Goal: Transaction & Acquisition: Purchase product/service

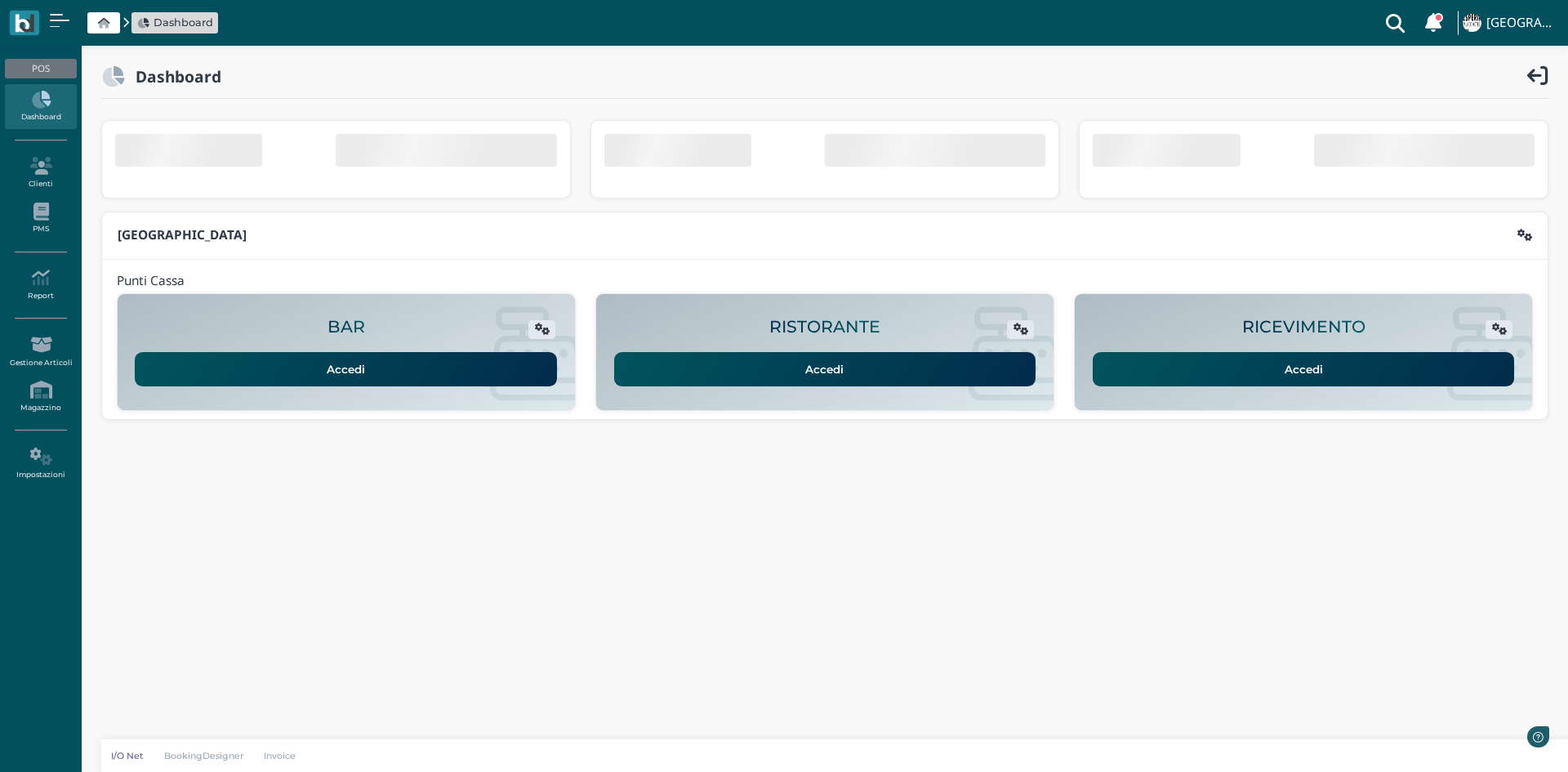
click at [1258, 364] on link "Accedi" at bounding box center [1303, 369] width 422 height 34
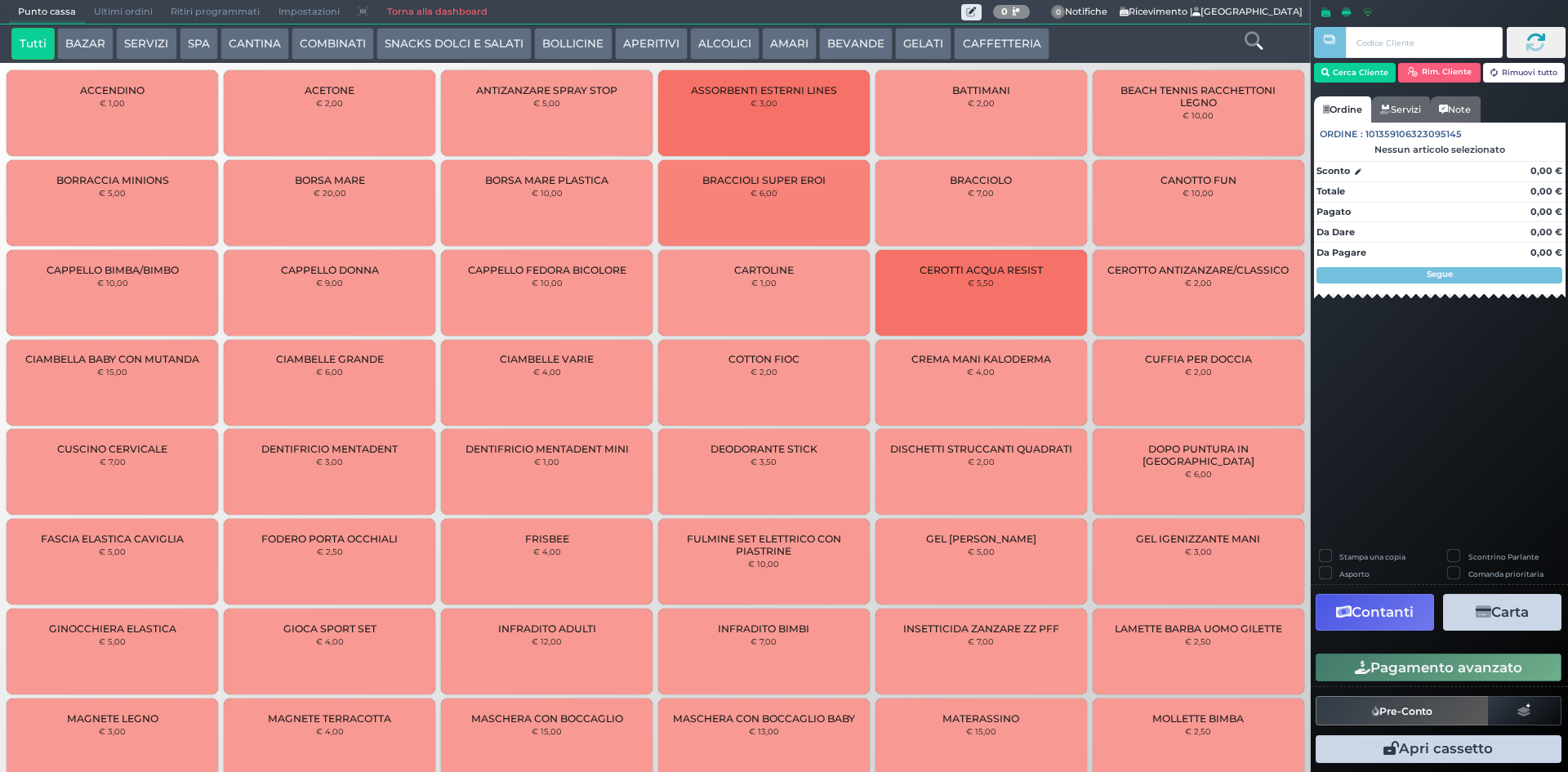
click at [1252, 33] on icon at bounding box center [1253, 40] width 18 height 18
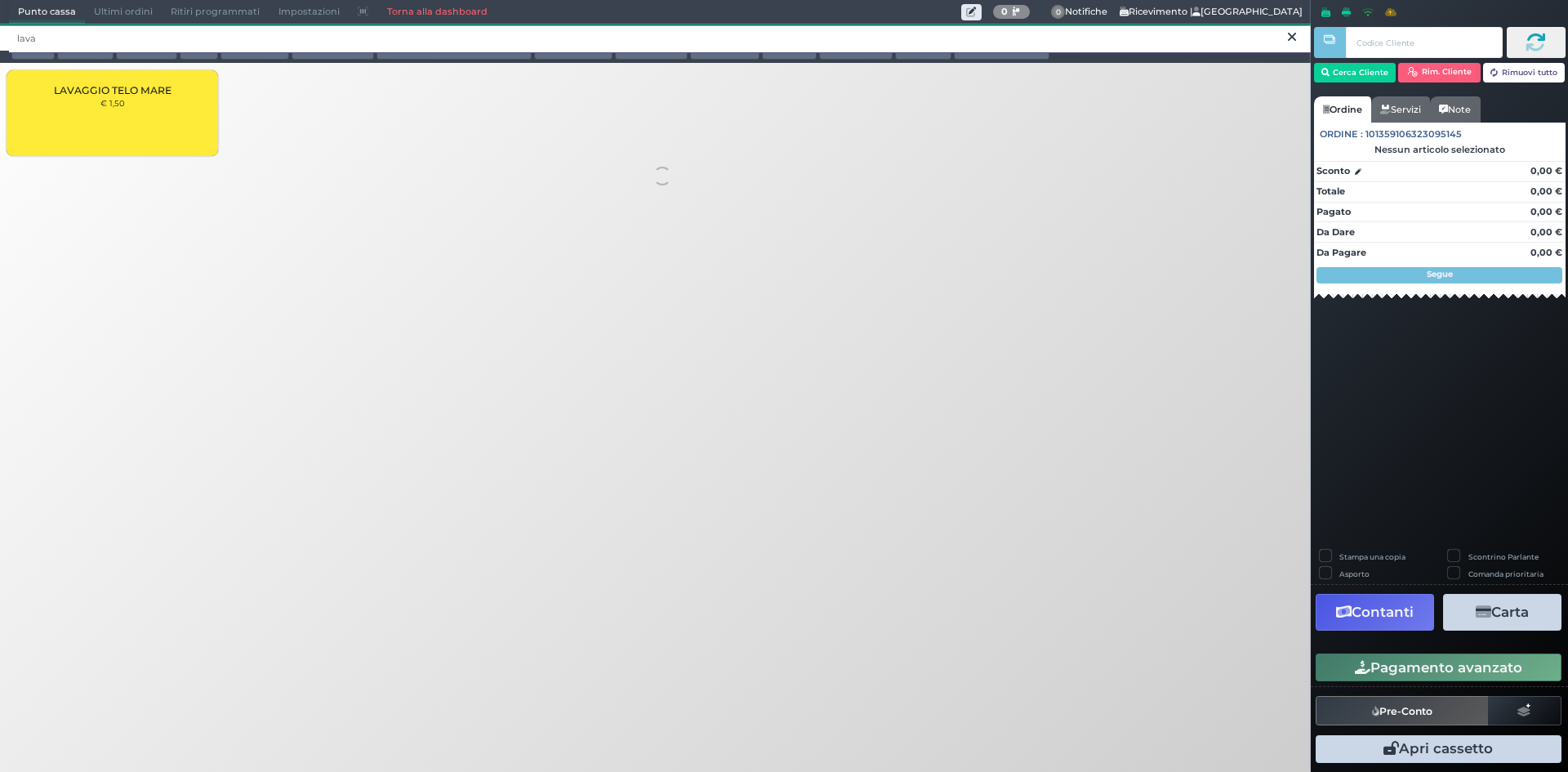
type input "lava"
click at [80, 103] on div "LAVAGGIO TELO MARE € 1,50" at bounding box center [111, 113] width 212 height 86
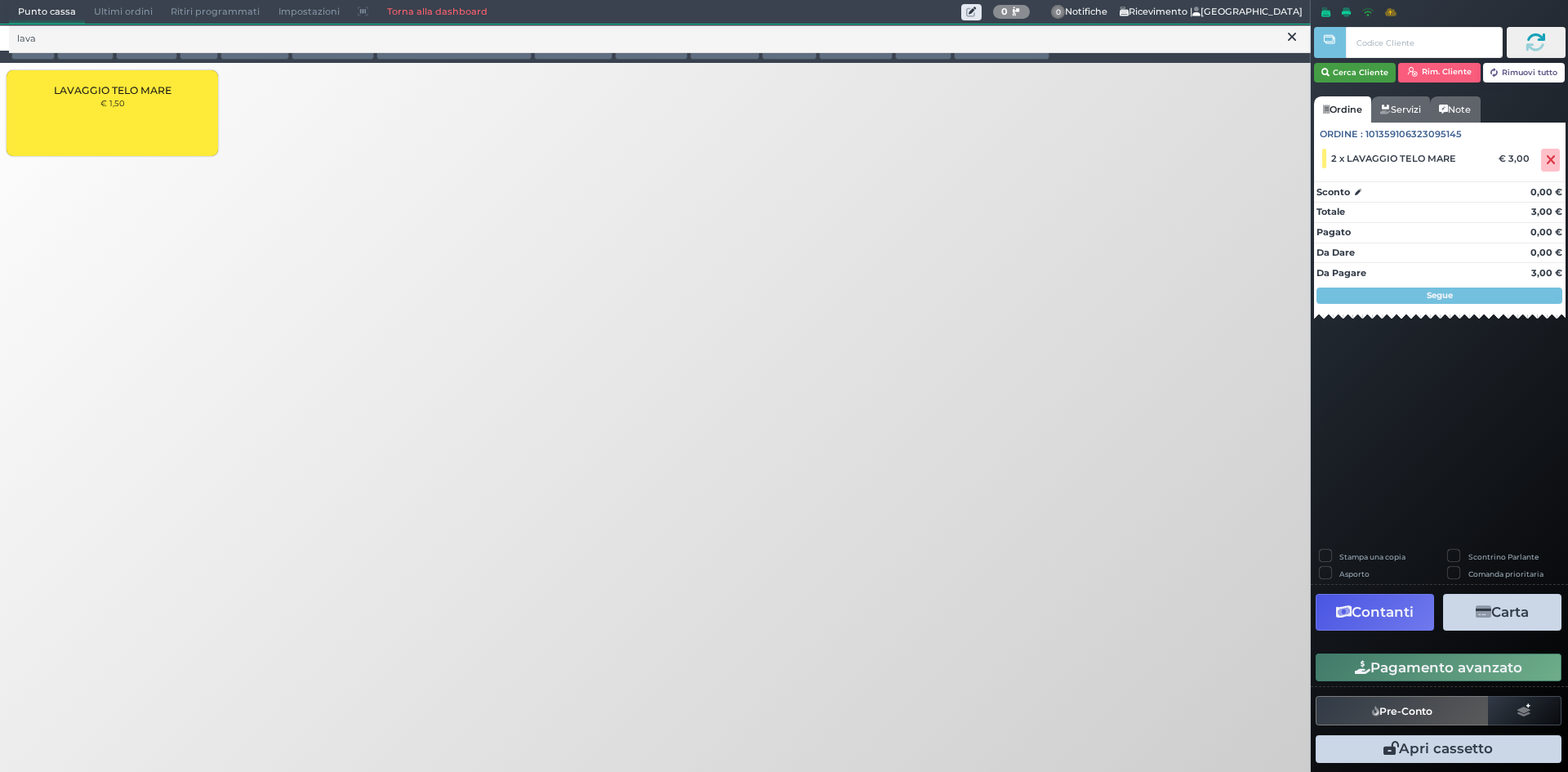
click at [1373, 64] on button "Cerca Cliente" at bounding box center [1355, 73] width 83 height 19
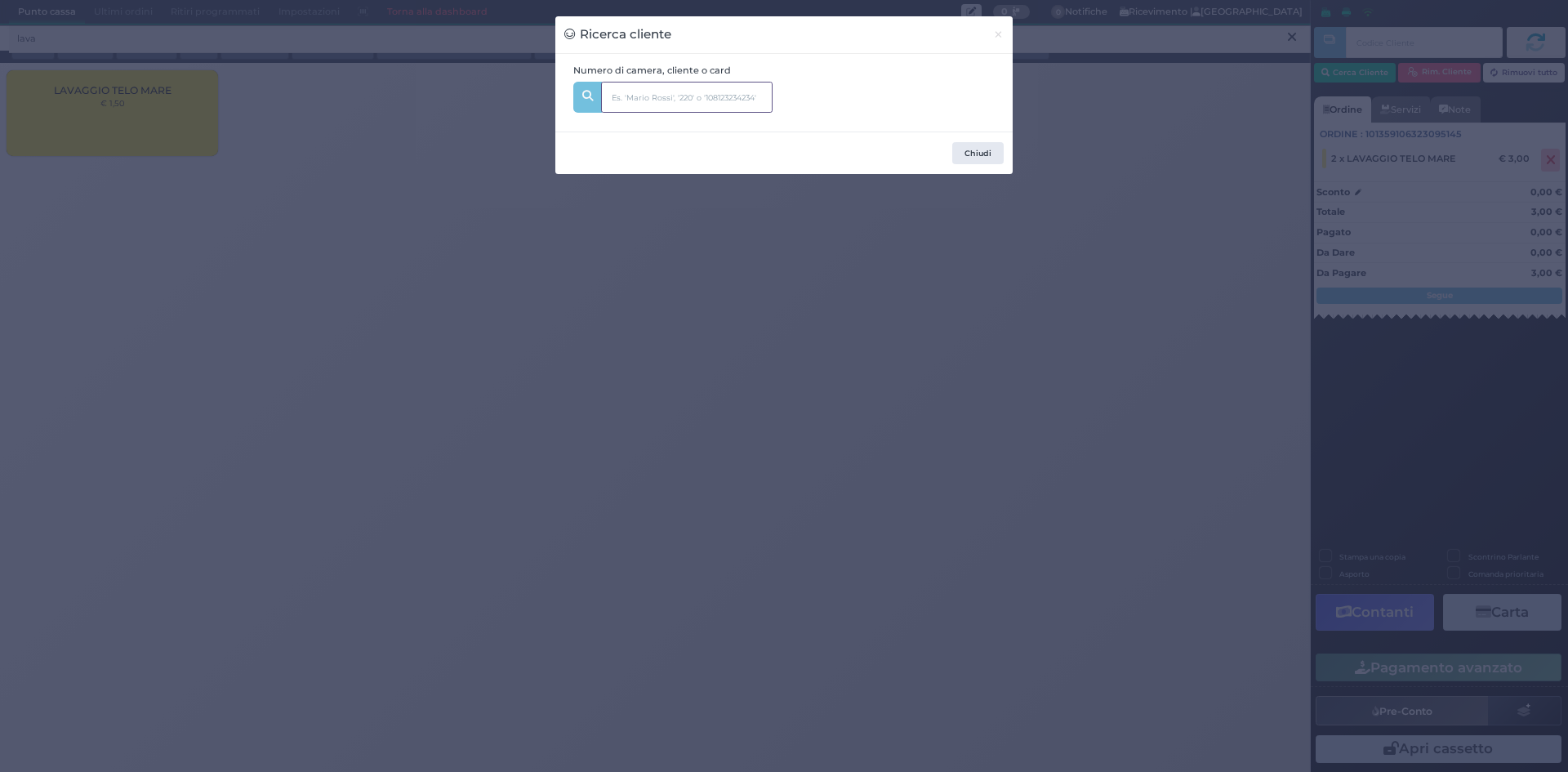
click at [710, 104] on input "text" at bounding box center [687, 97] width 171 height 31
type input "354"
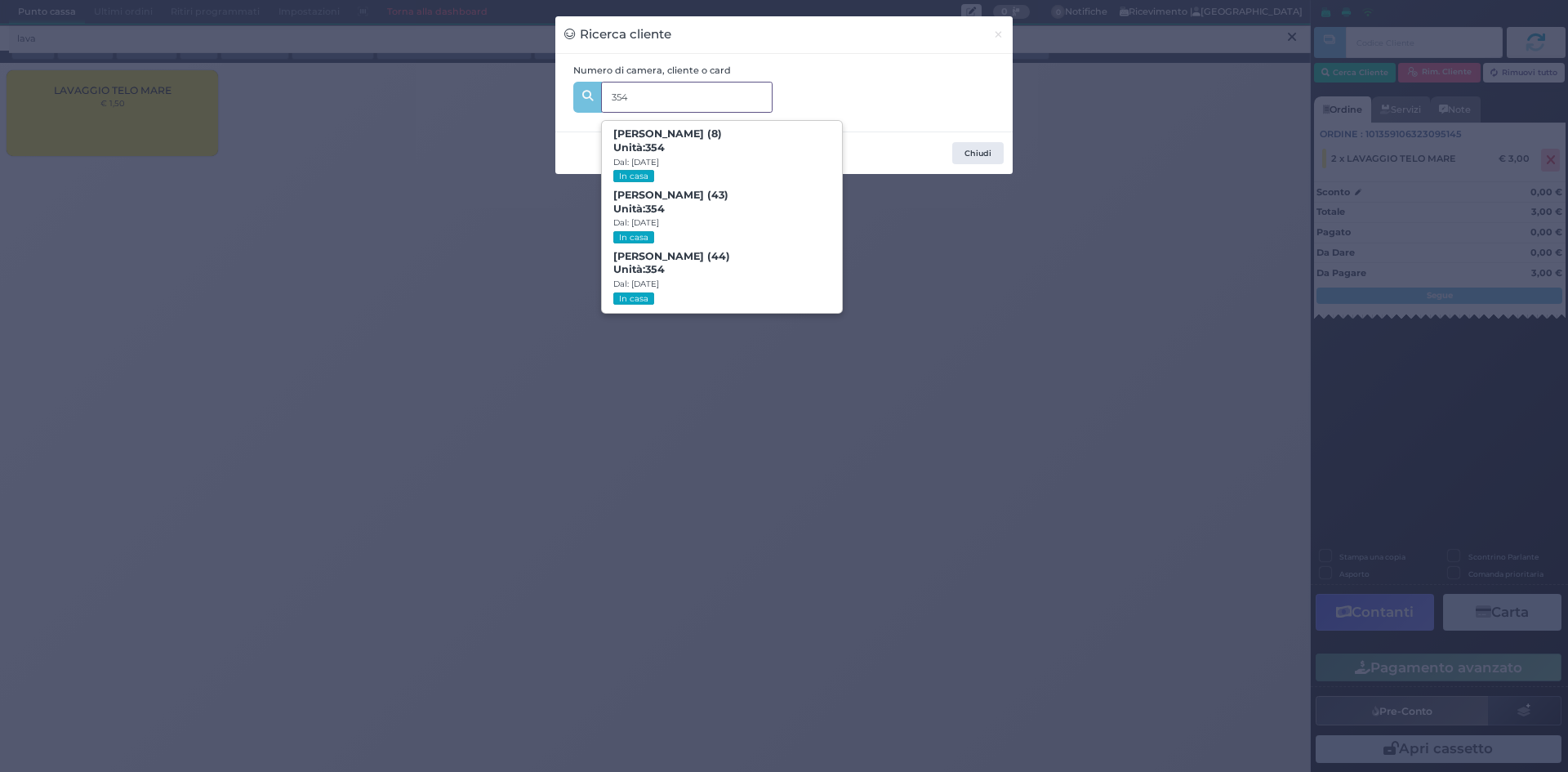
drag, startPoint x: 732, startPoint y: 287, endPoint x: 742, endPoint y: 290, distance: 10.4
click at [734, 287] on span "Ilaria Zaminga (44) Unità: 354 Dal: 09/08/2025 In casa" at bounding box center [721, 278] width 239 height 61
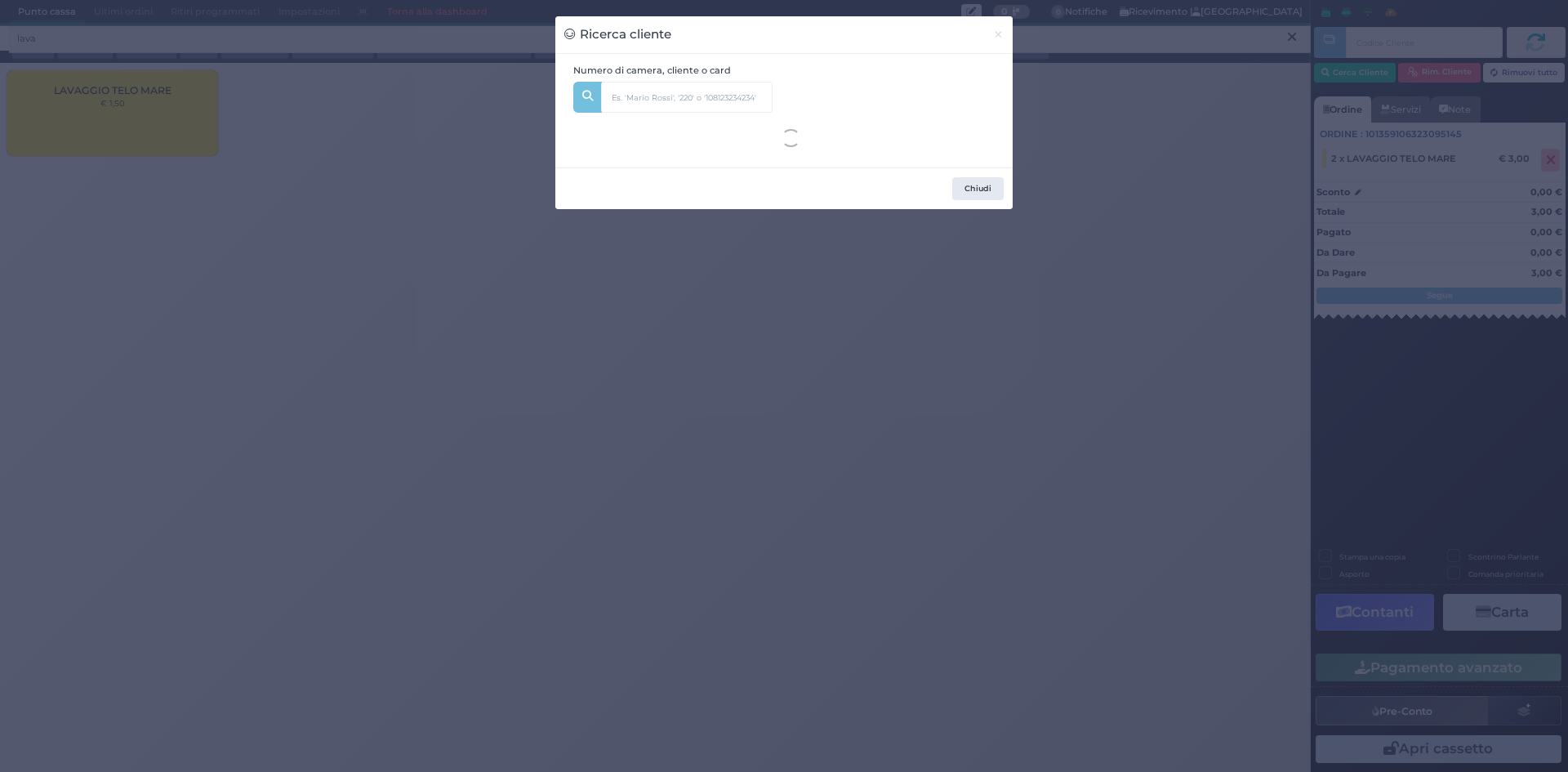
drag, startPoint x: 1056, startPoint y: 333, endPoint x: 1080, endPoint y: 349, distance: 28.8
click at [1060, 339] on div "Ricerca cliente × Numero di camera, cliente o card 354 Francesca Sportelli (8) …" at bounding box center [784, 386] width 1568 height 772
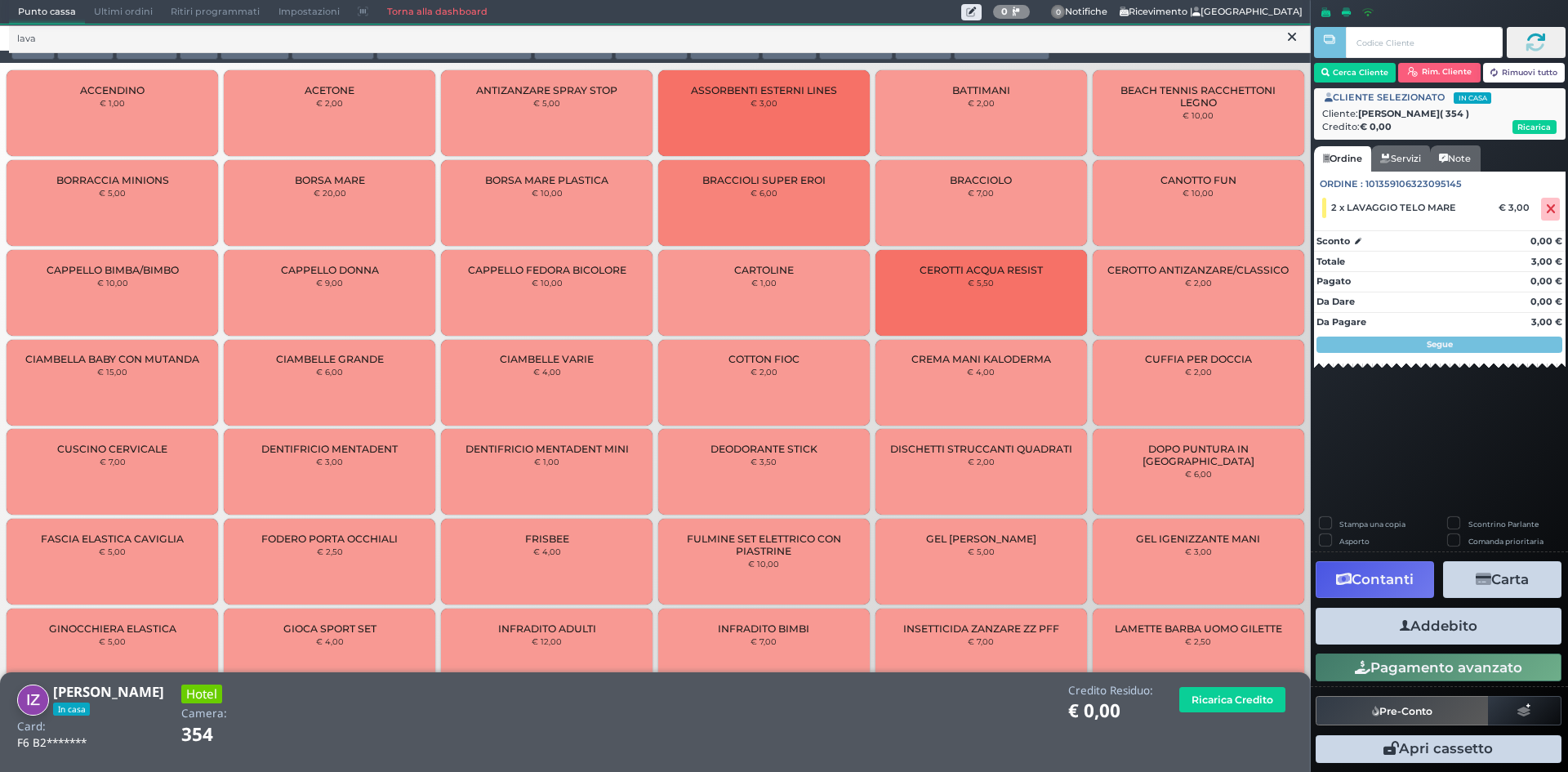
click at [1452, 627] on button "Addebito" at bounding box center [1438, 626] width 246 height 37
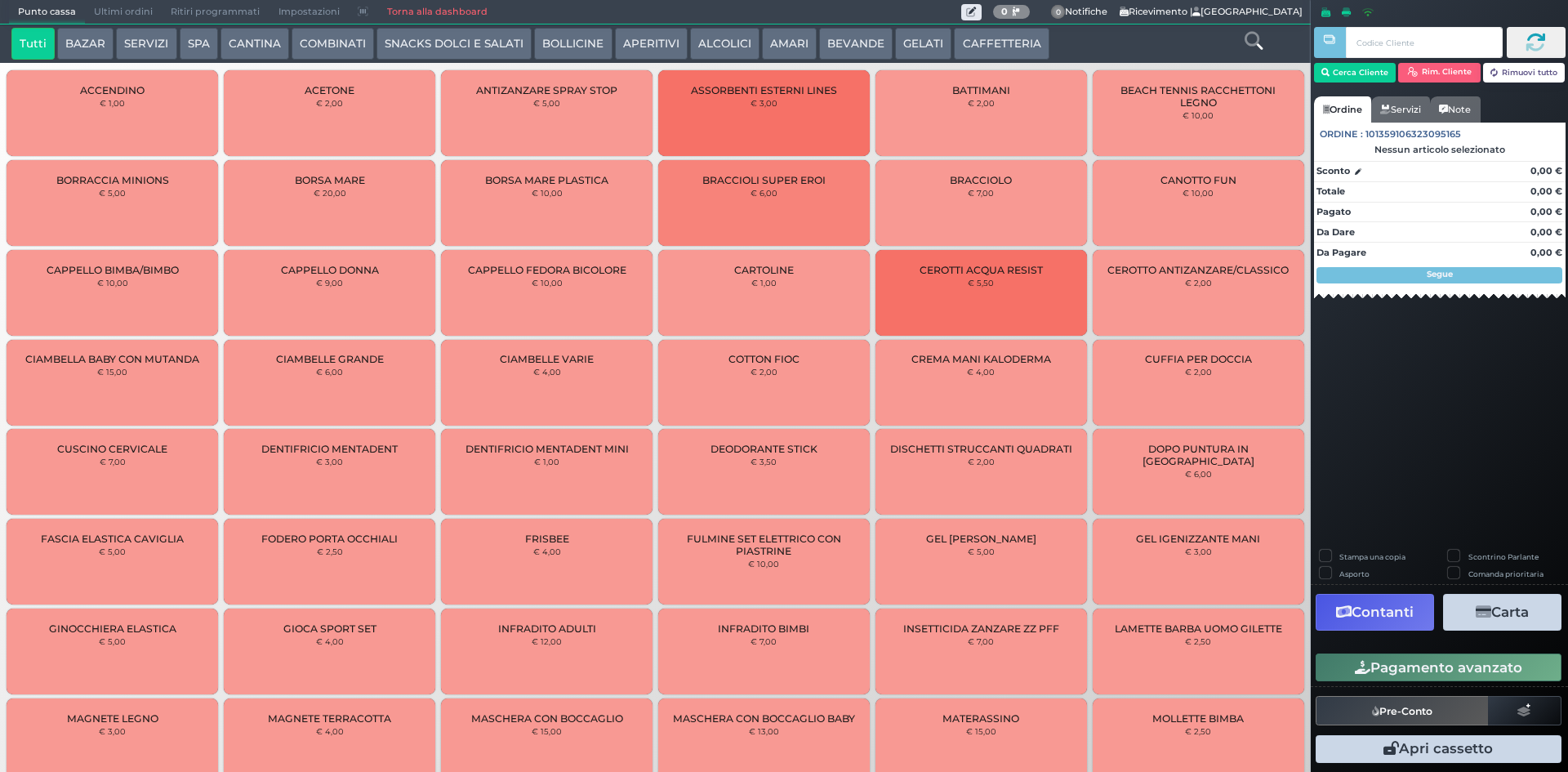
click at [1256, 45] on icon at bounding box center [1253, 40] width 18 height 18
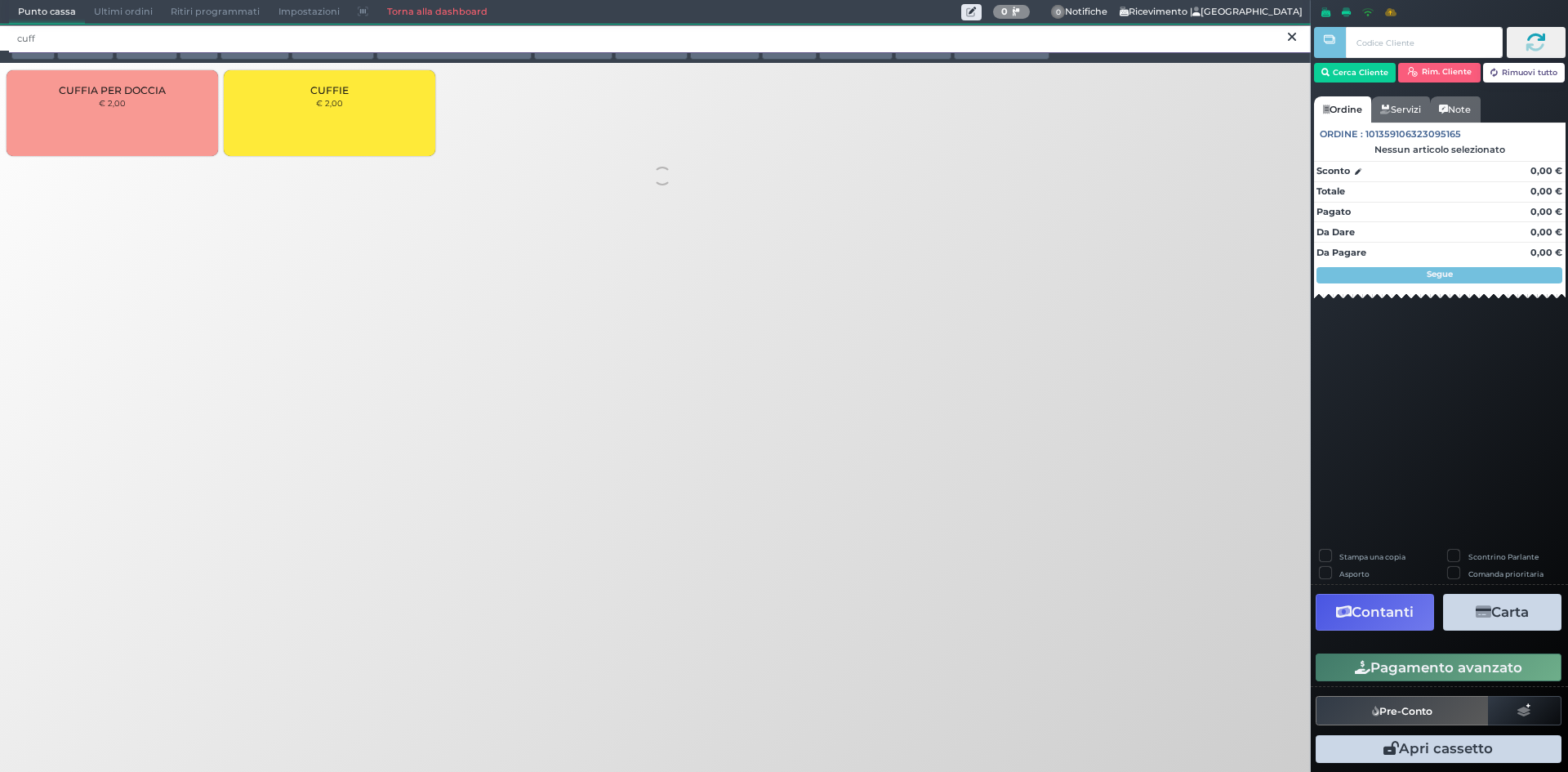
type input "cuff"
click at [820, 105] on div "CUFFIA PER DOCCIA € 2,00 CUFFIE € 2,00" at bounding box center [655, 133] width 1311 height 134
click at [376, 133] on div "CUFFIE € 2,00" at bounding box center [329, 113] width 212 height 86
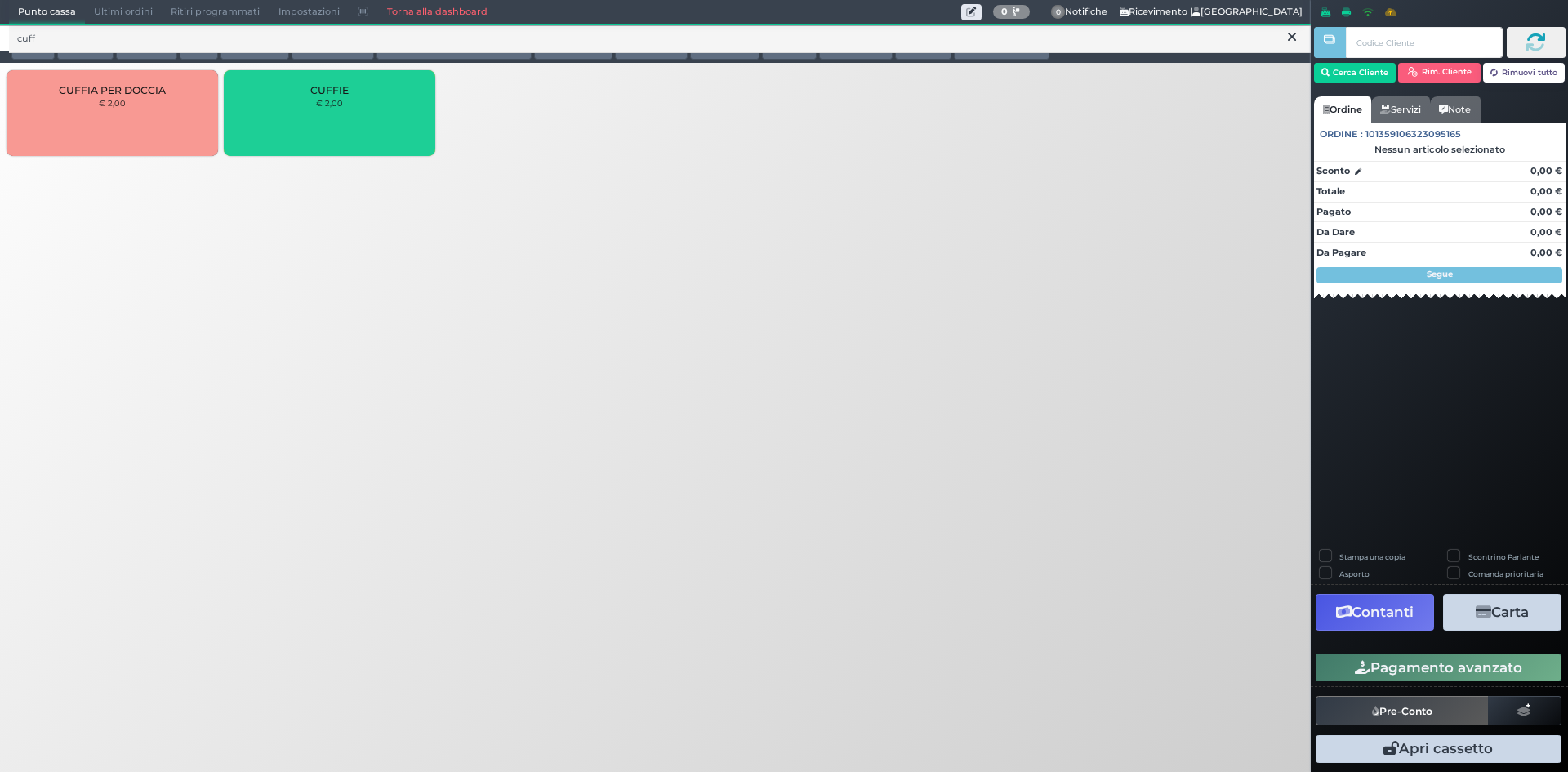
click at [376, 133] on div "CUFFIE € 2,00" at bounding box center [329, 113] width 212 height 86
click at [695, 226] on div "Punto cassa Mappa Ultimi ordini Delivery Ritiri programmati Impostazioni Torna …" at bounding box center [784, 386] width 1568 height 772
click at [399, 119] on div "CUFFIE € 2,00" at bounding box center [329, 113] width 212 height 86
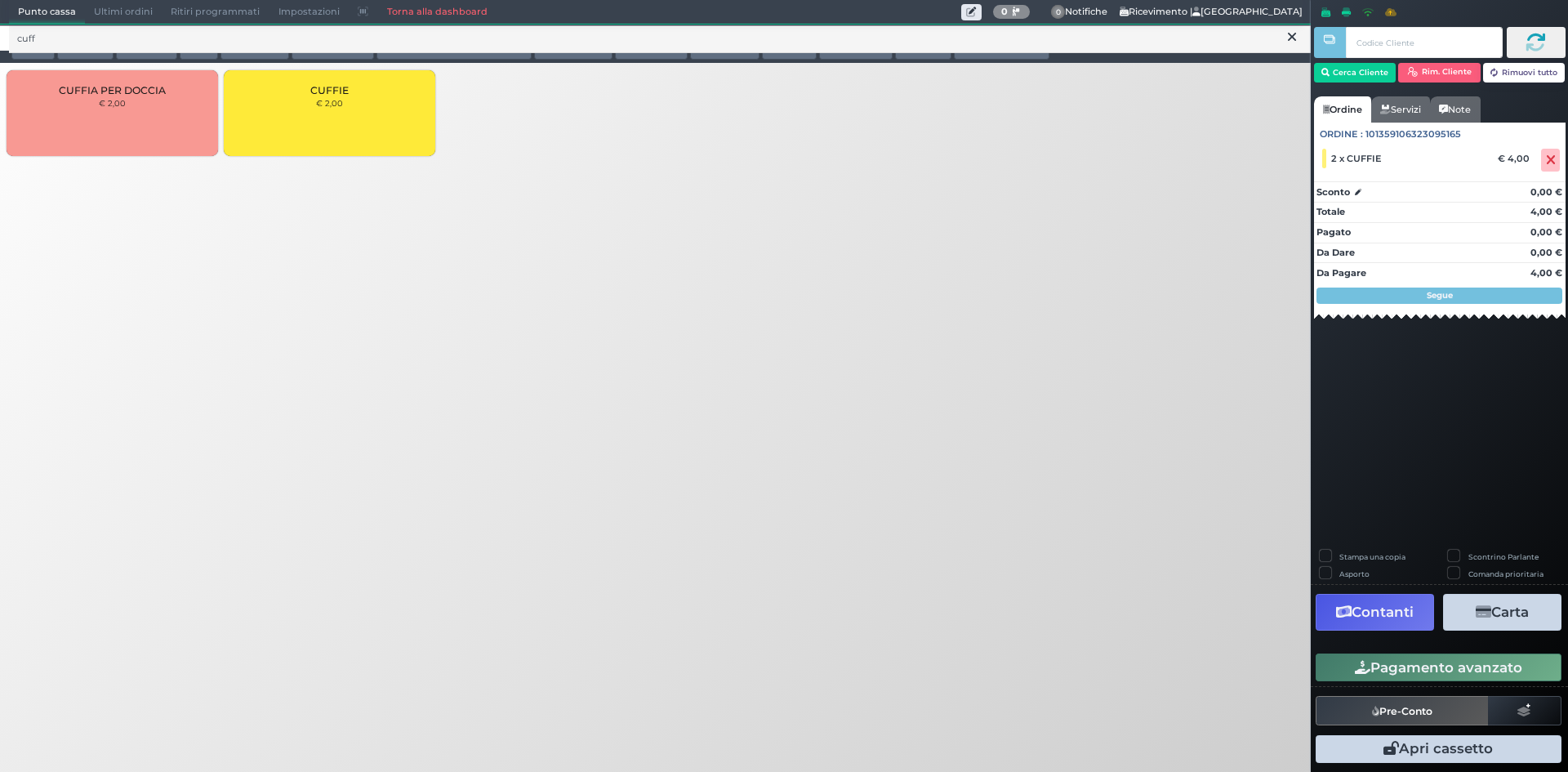
click at [399, 119] on div "CUFFIE € 2,00" at bounding box center [329, 113] width 212 height 86
click at [1358, 69] on button "Cerca Cliente" at bounding box center [1355, 73] width 83 height 19
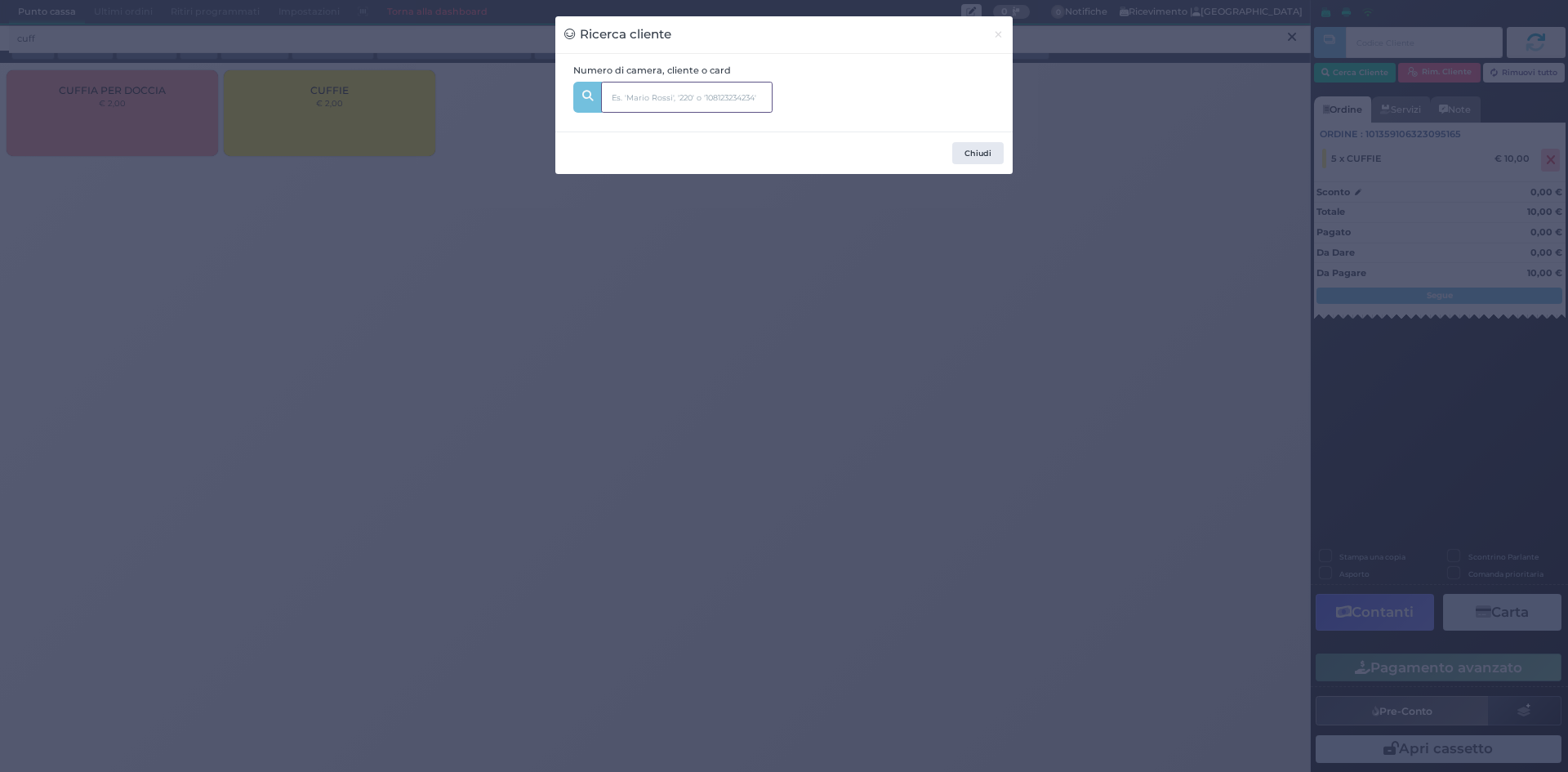
click at [662, 90] on input "text" at bounding box center [687, 97] width 171 height 31
type input "316"
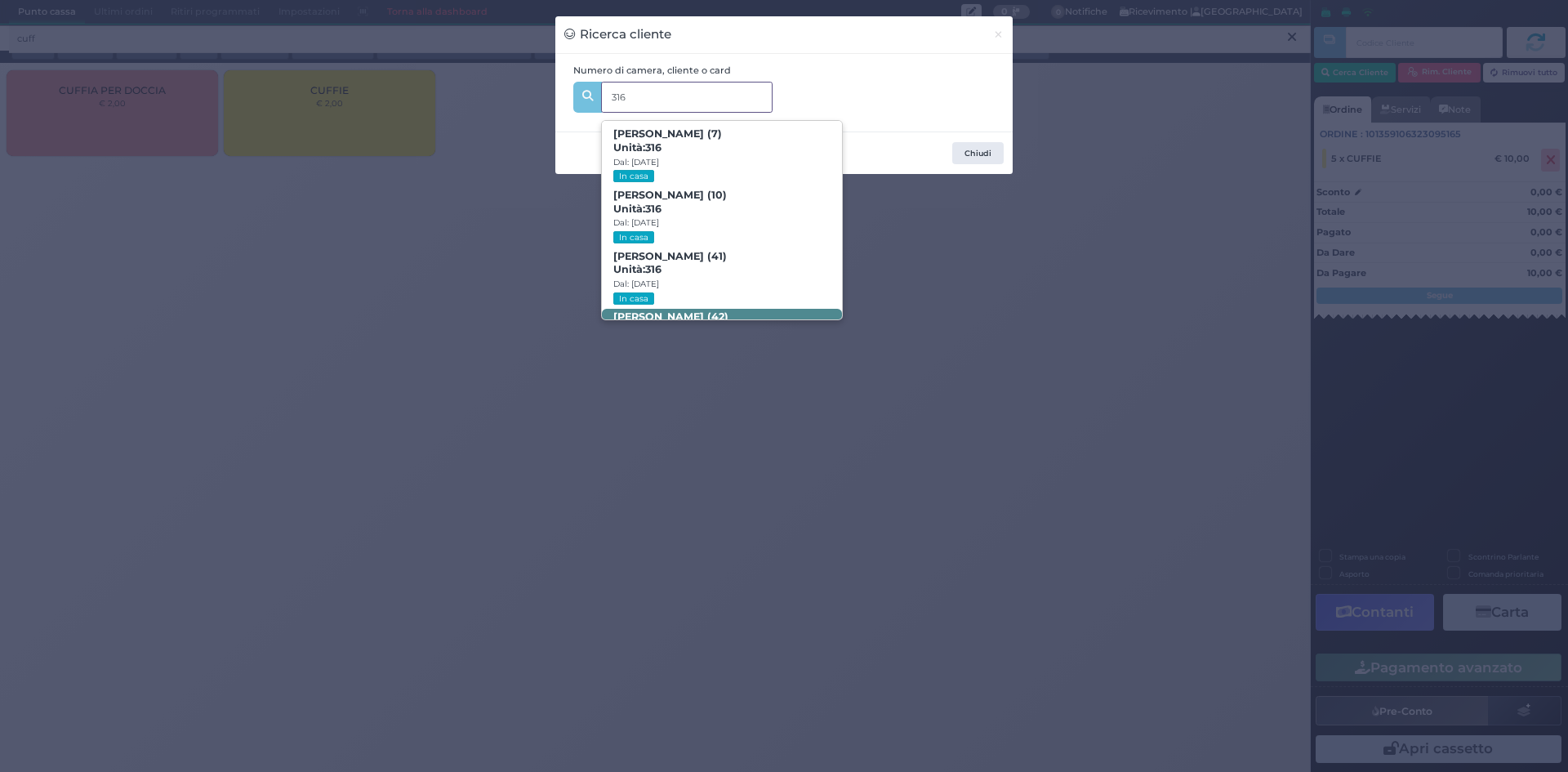
scroll to position [77, 0]
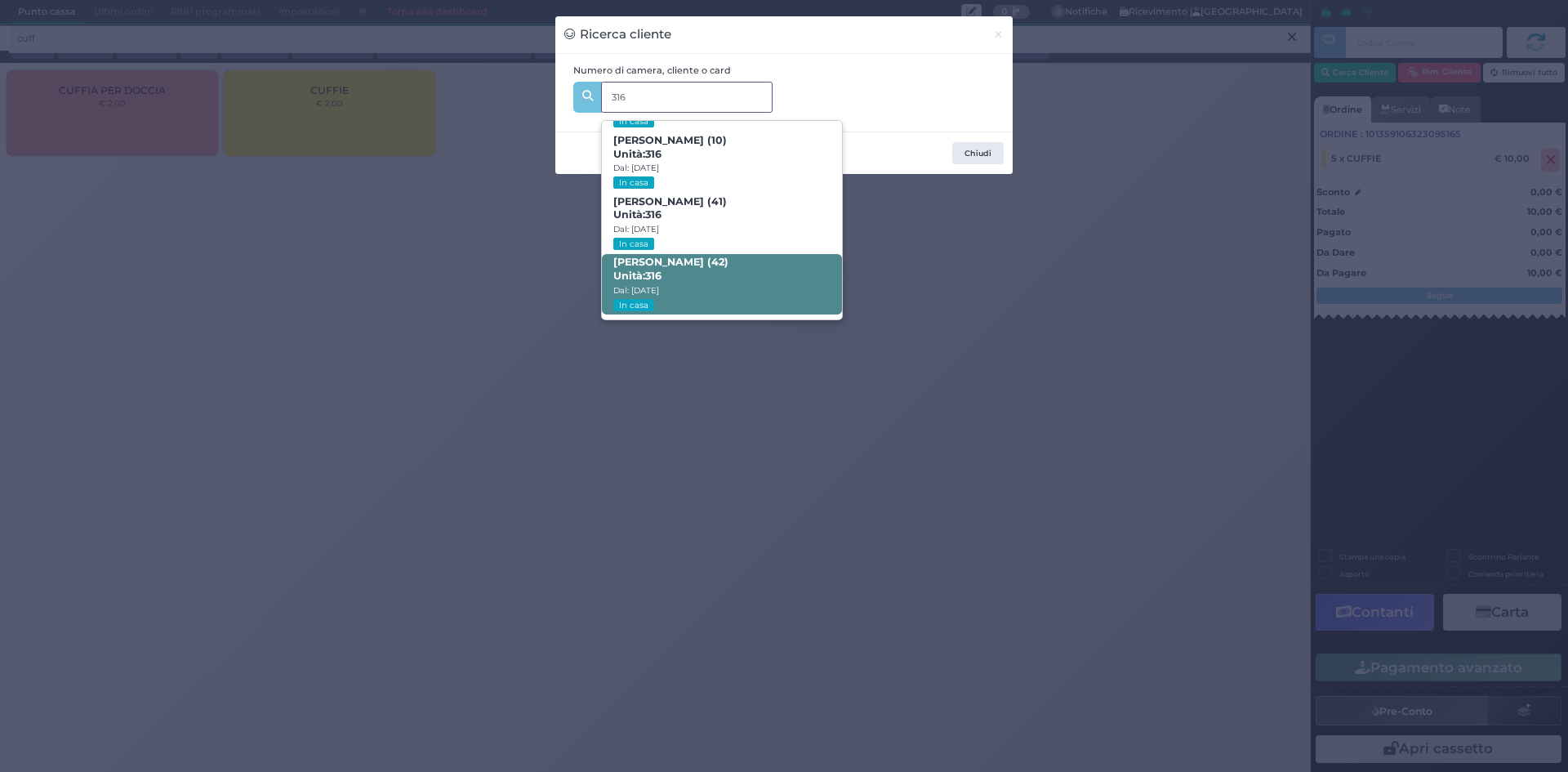
click at [655, 277] on strong "316" at bounding box center [653, 276] width 17 height 12
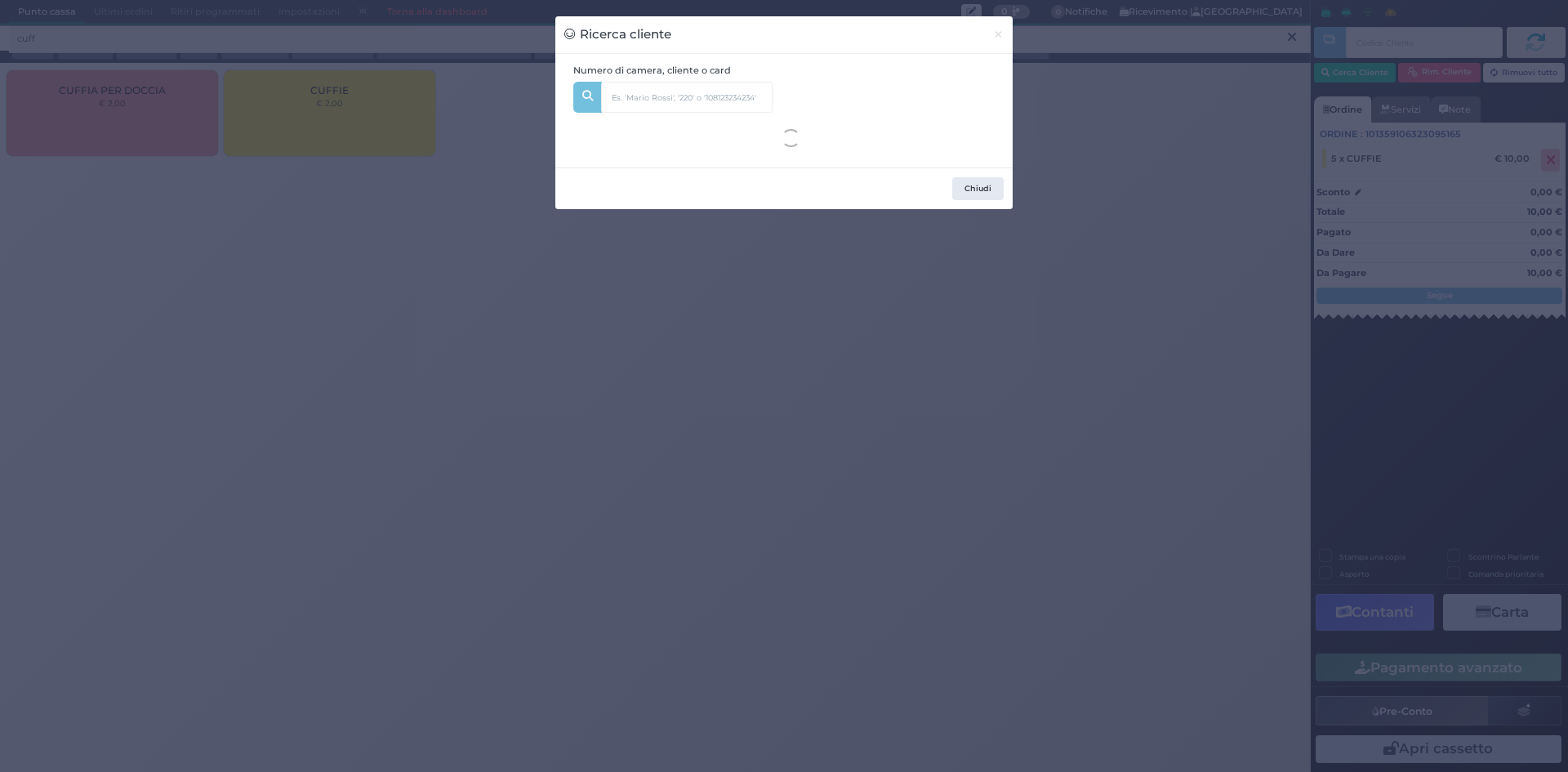
click at [0, 0] on div at bounding box center [0, 0] width 0 height 0
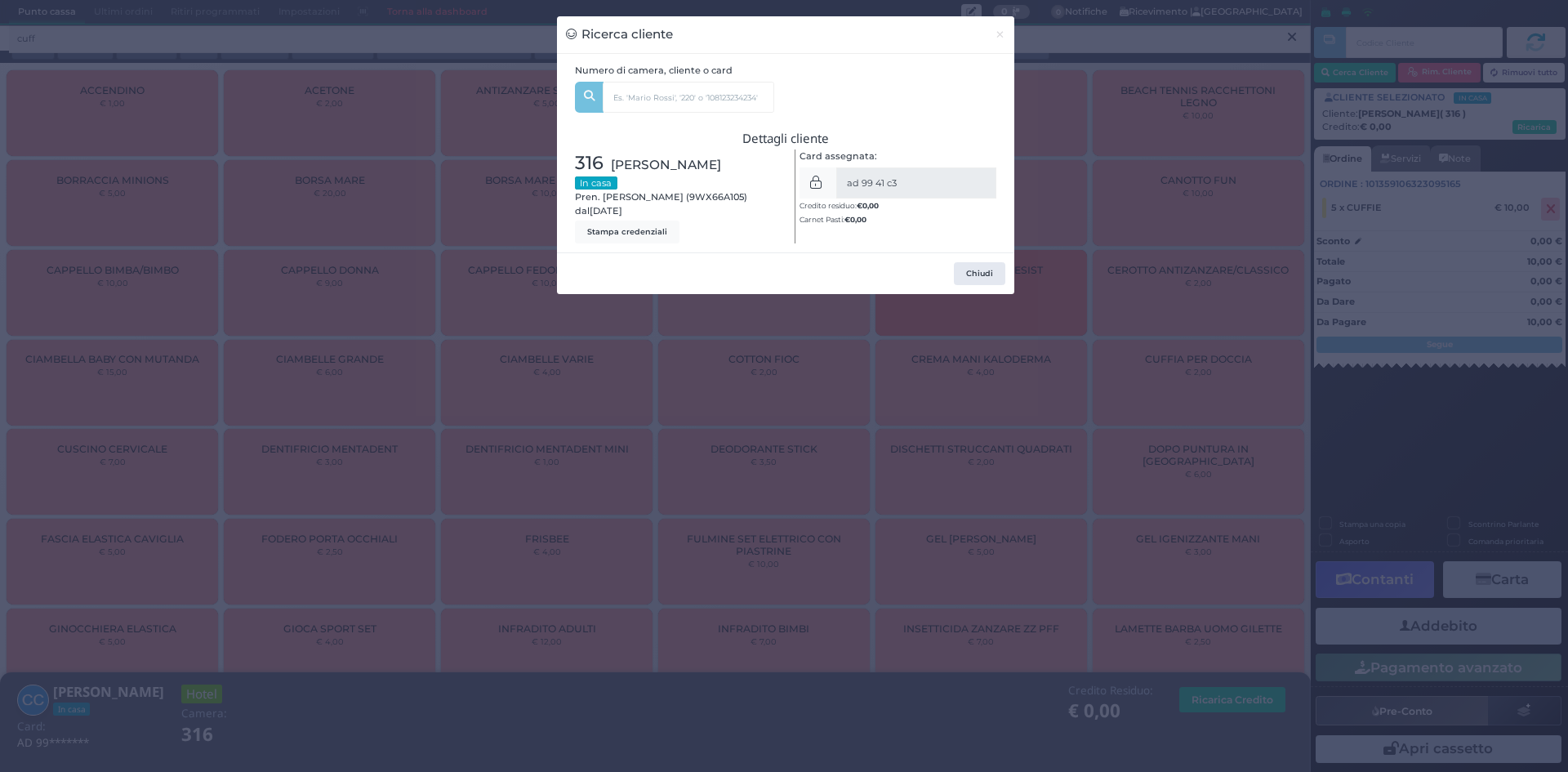
drag, startPoint x: 1056, startPoint y: 517, endPoint x: 1547, endPoint y: 527, distance: 491.1
click at [1099, 499] on div "Ricerca cliente × Numero di camera, cliente o card 316 Sofia Clemente (7) Unità…" at bounding box center [784, 386] width 1568 height 772
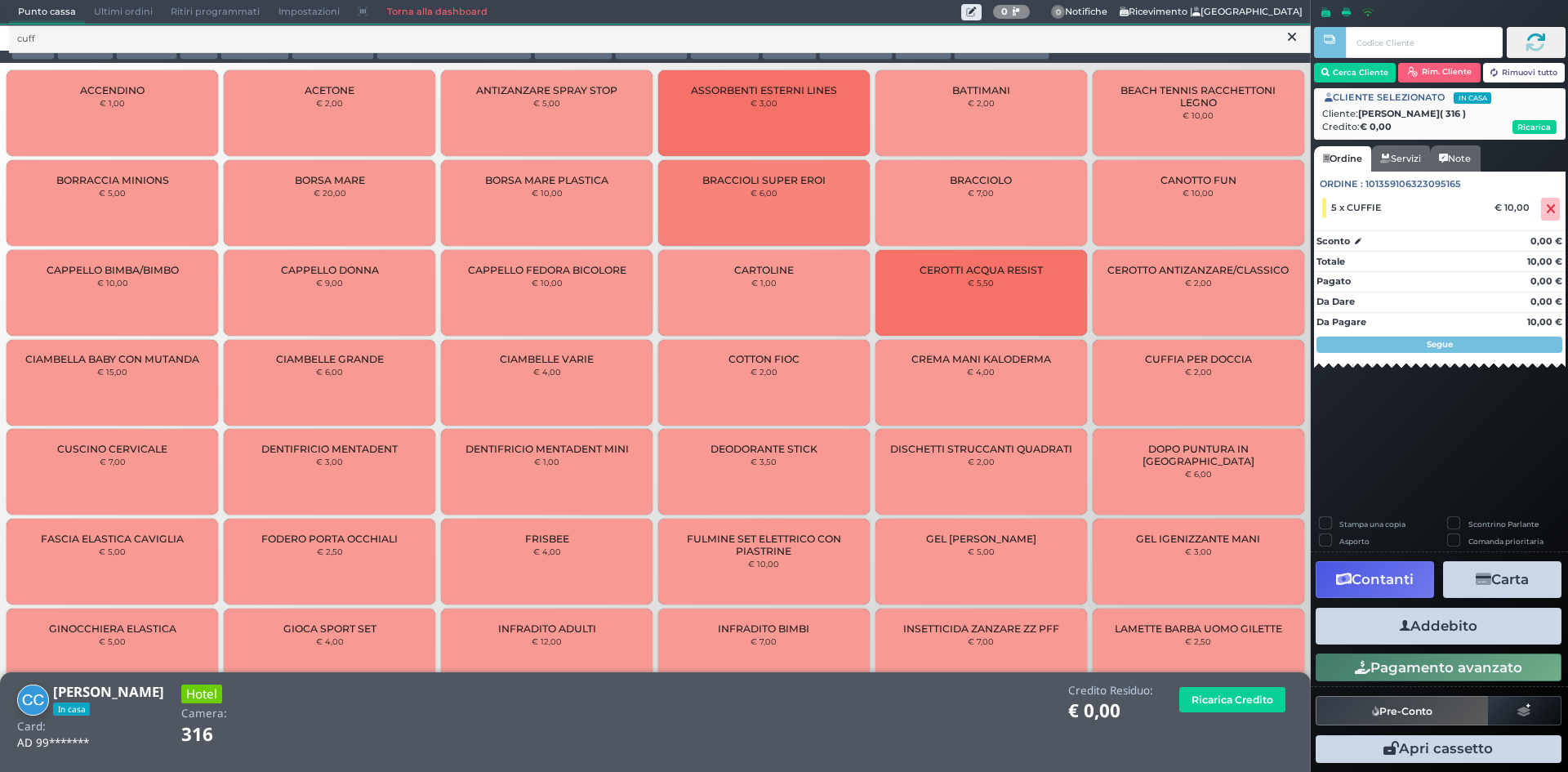
click at [1533, 571] on button "Carta" at bounding box center [1501, 580] width 119 height 37
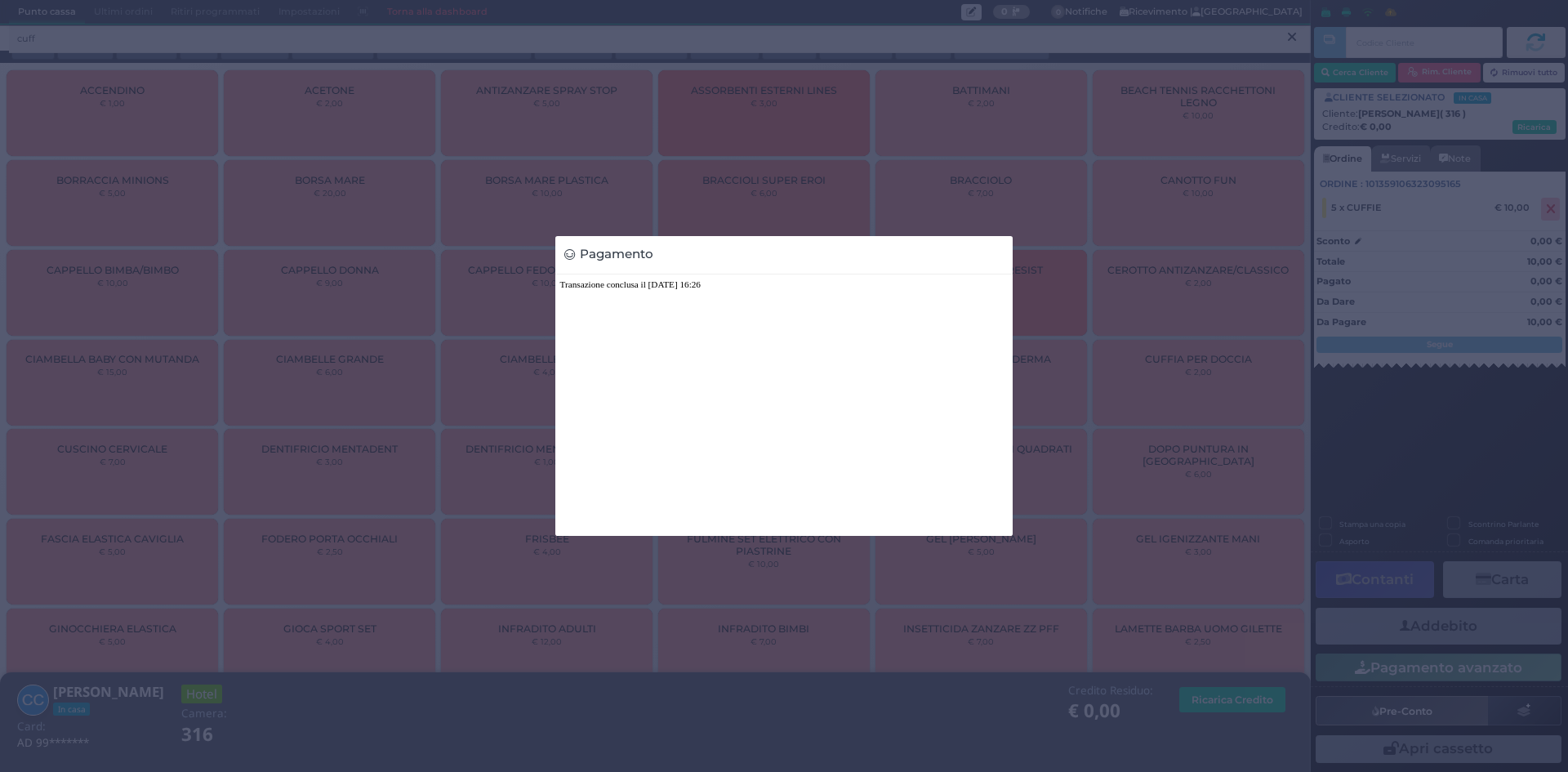
scroll to position [0, 0]
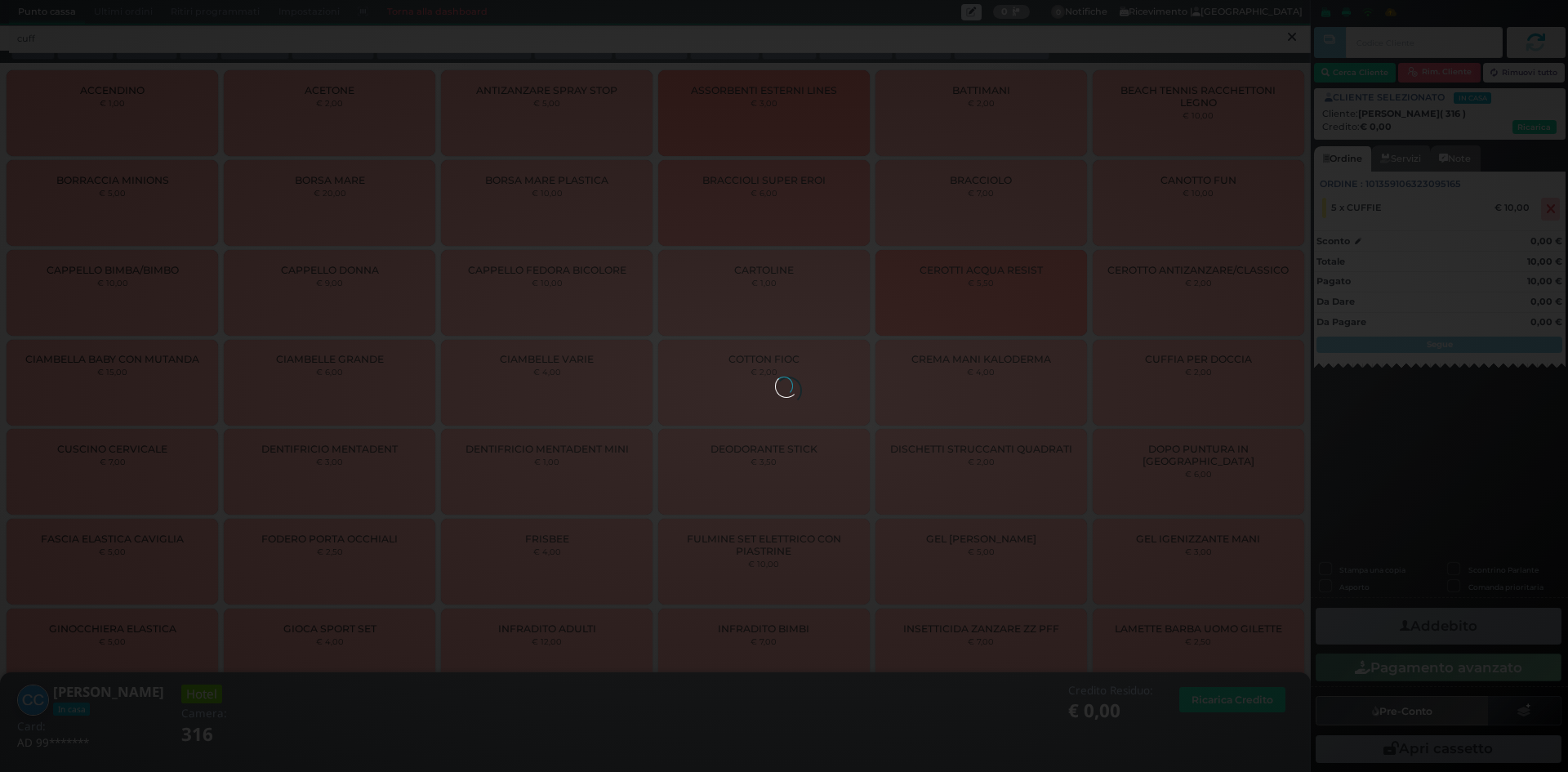
click at [793, 377] on div at bounding box center [784, 386] width 18 height 18
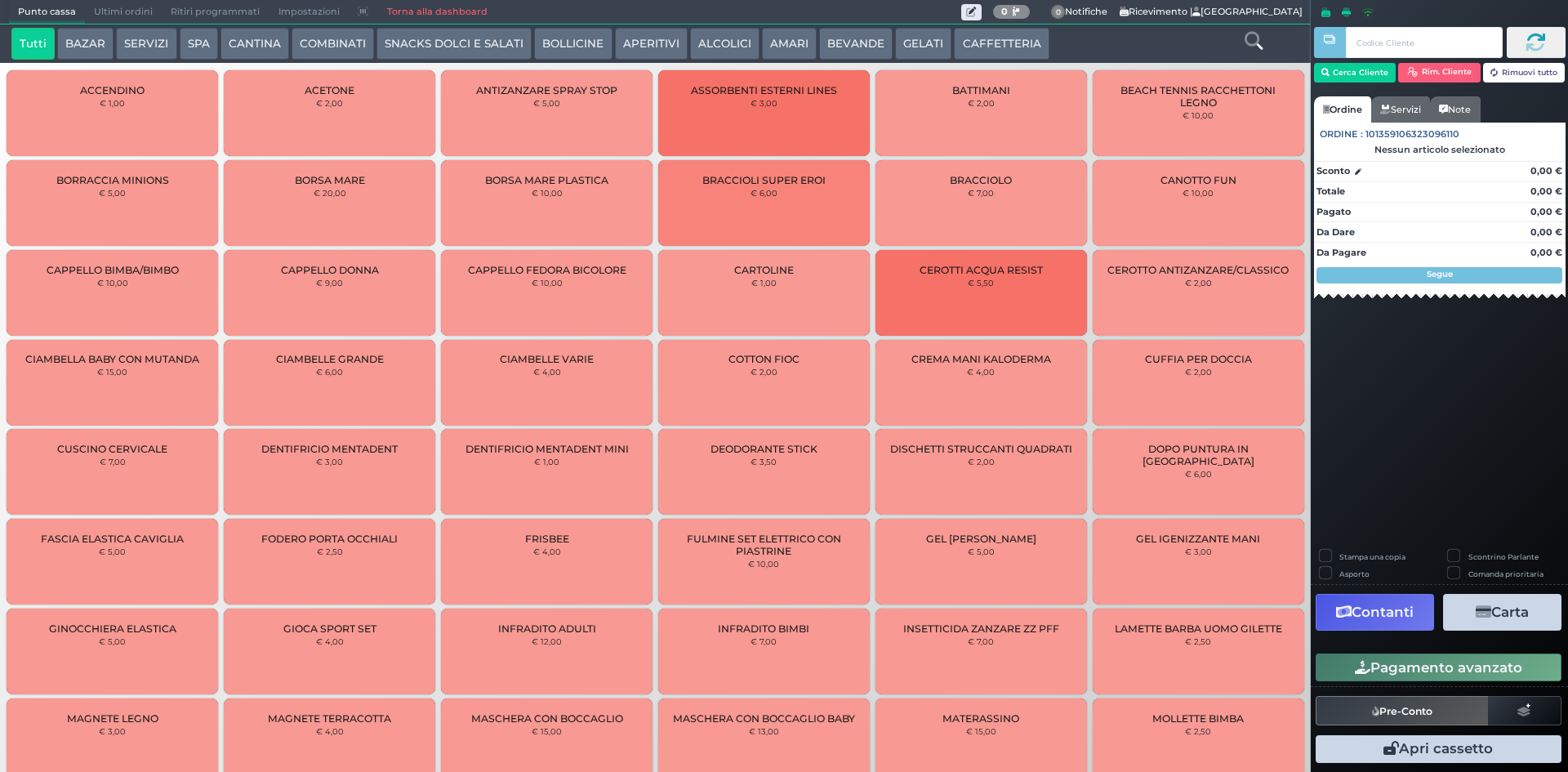
click at [103, 18] on span "Ultimi ordini" at bounding box center [123, 12] width 76 height 23
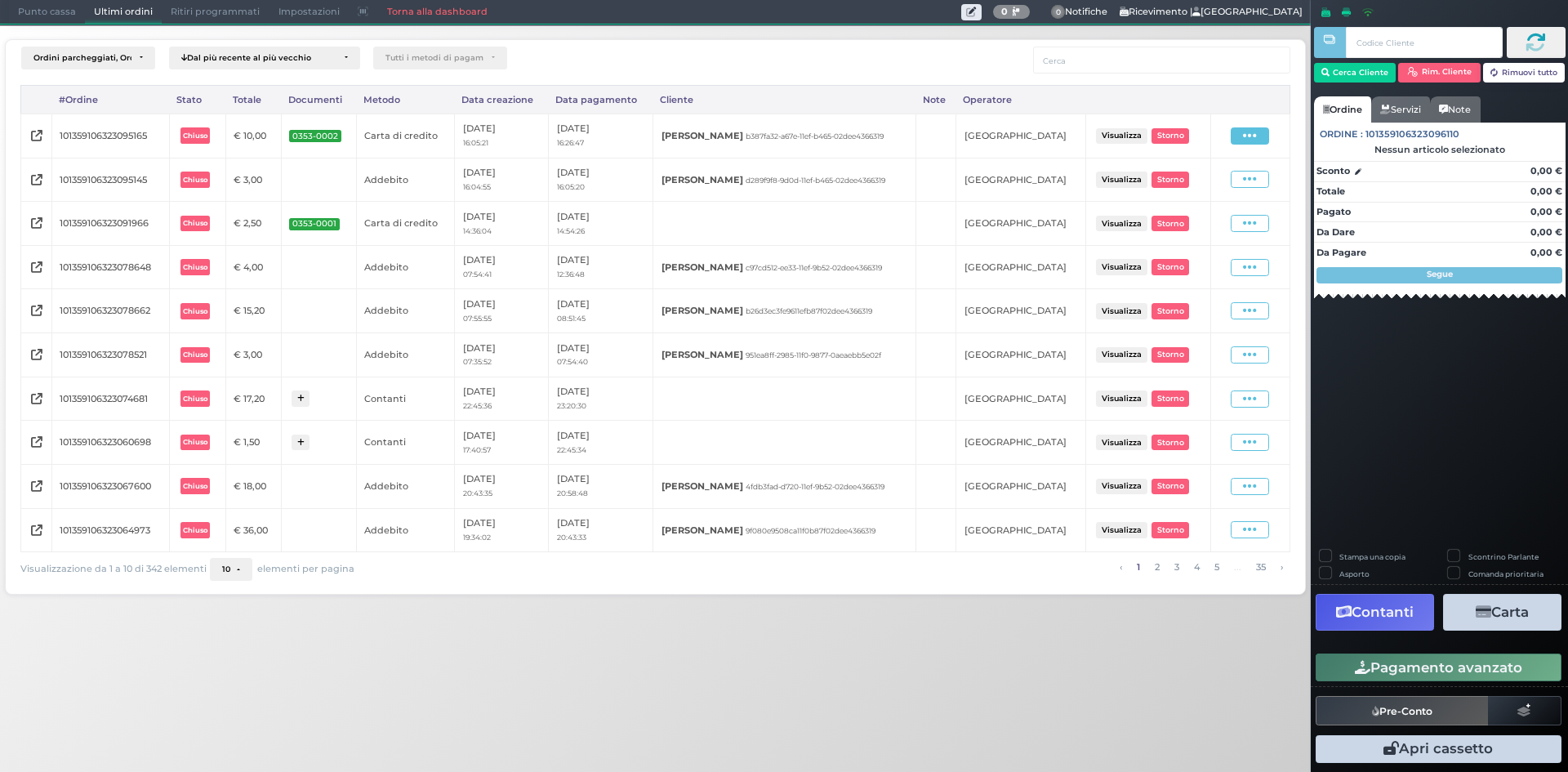
click at [1259, 129] on span at bounding box center [1250, 136] width 39 height 18
drag, startPoint x: 1221, startPoint y: 203, endPoint x: 1221, endPoint y: 215, distance: 12.0
click at [1222, 211] on ul "Visualizza Ristampa Pre-Conto Storno" at bounding box center [1207, 184] width 91 height 86
click at [1244, 128] on icon at bounding box center [1250, 136] width 14 height 16
click at [1196, 212] on span "Storno" at bounding box center [1195, 213] width 32 height 14
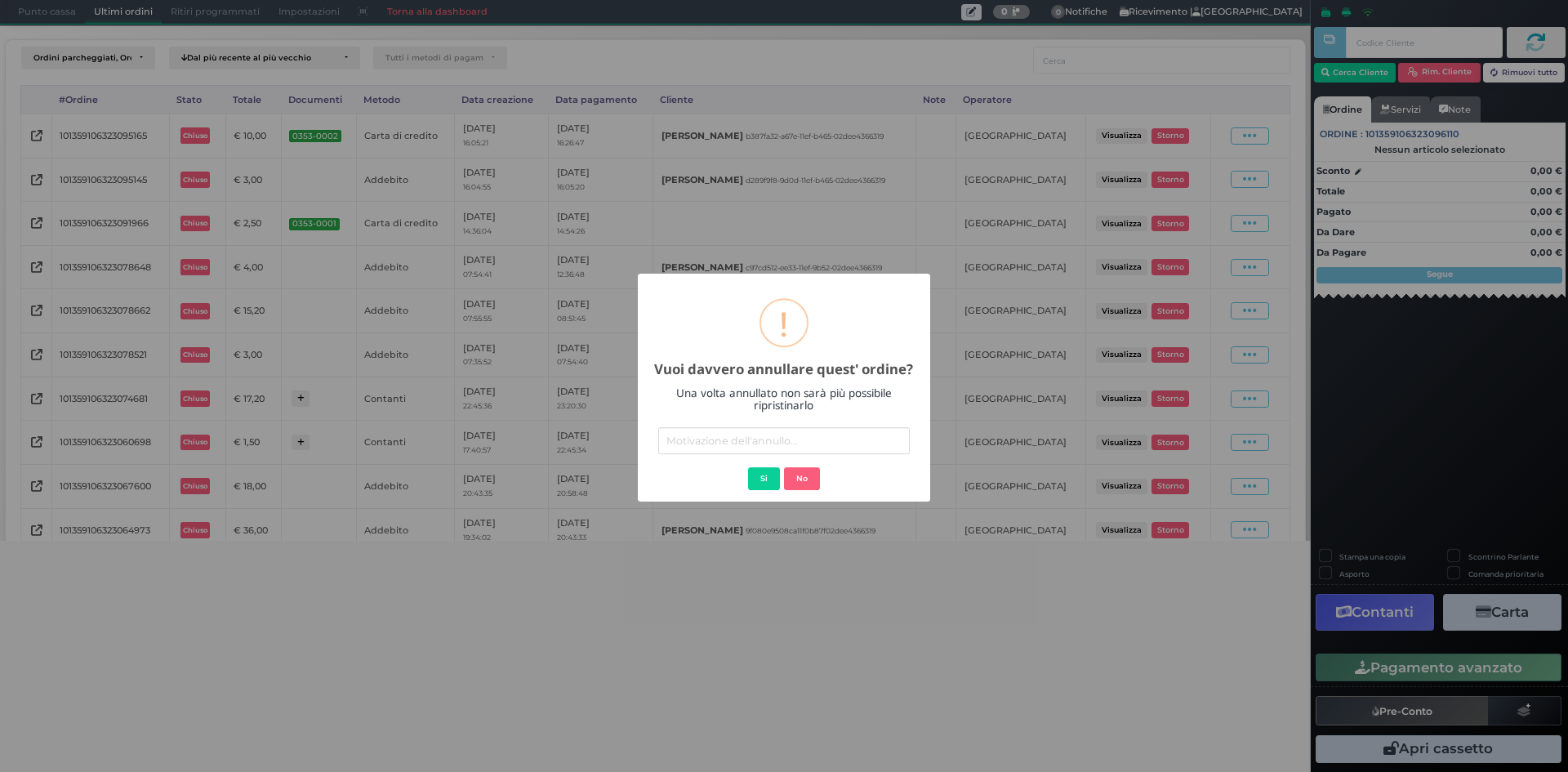
click at [744, 432] on input "text" at bounding box center [784, 440] width 251 height 27
type input "errato addebito"
click at [768, 483] on button "Si" at bounding box center [764, 479] width 32 height 23
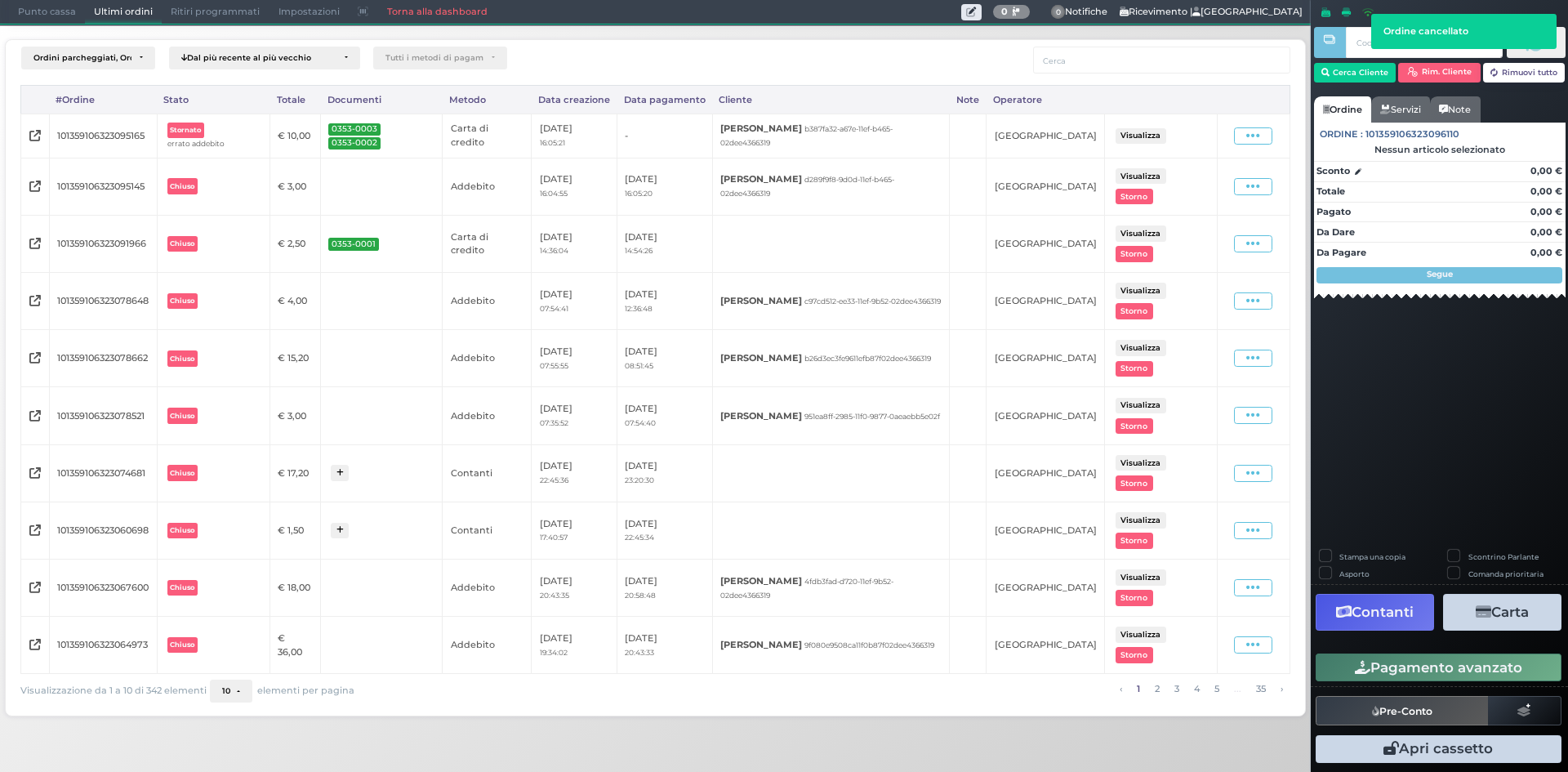
drag, startPoint x: 68, startPoint y: 10, endPoint x: 72, endPoint y: 18, distance: 8.9
click at [68, 10] on span "Punto cassa" at bounding box center [47, 12] width 76 height 23
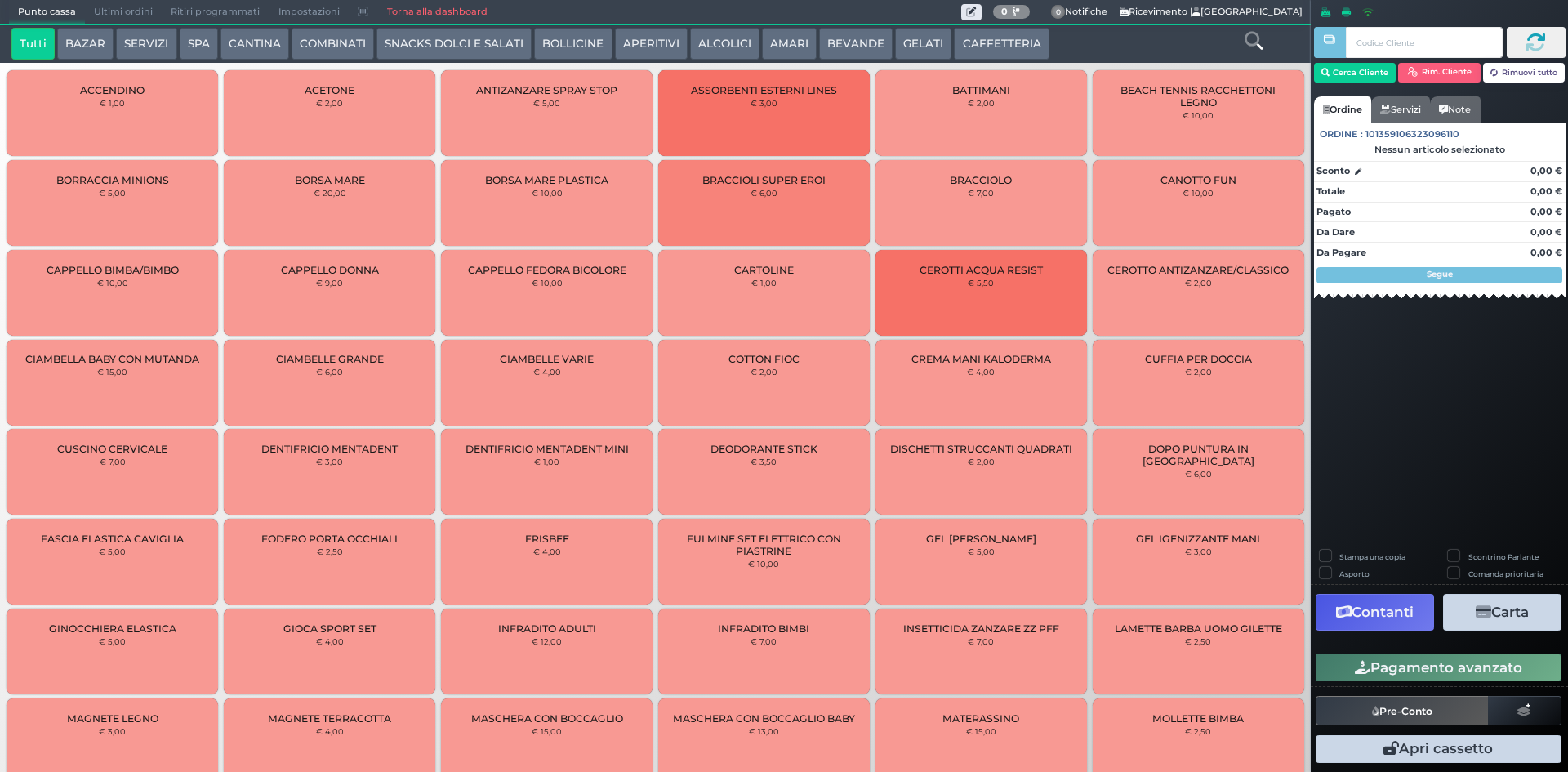
click at [134, 3] on span "Ultimi ordini" at bounding box center [123, 12] width 76 height 23
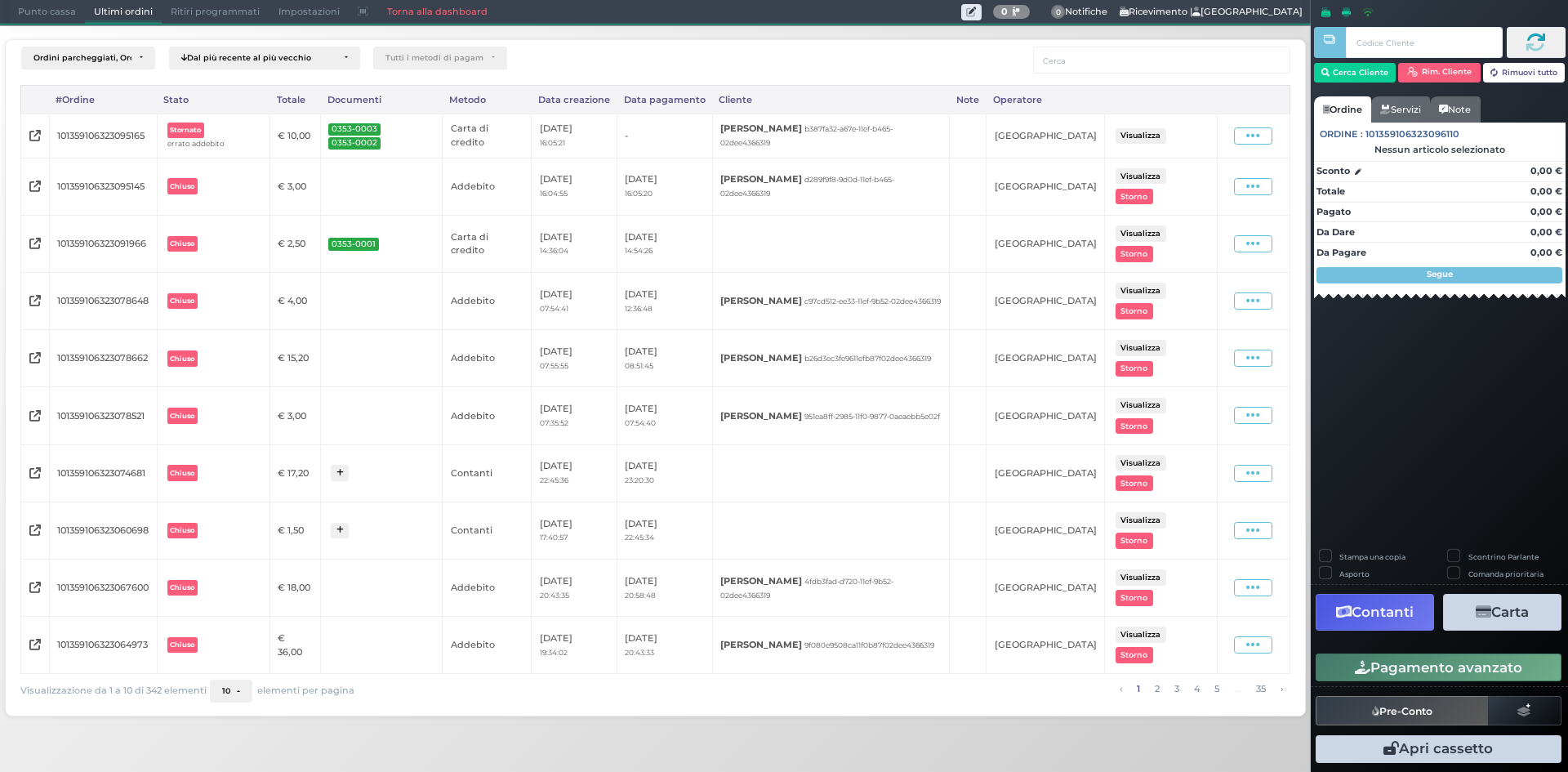
click at [52, 9] on span "Punto cassa" at bounding box center [47, 12] width 76 height 23
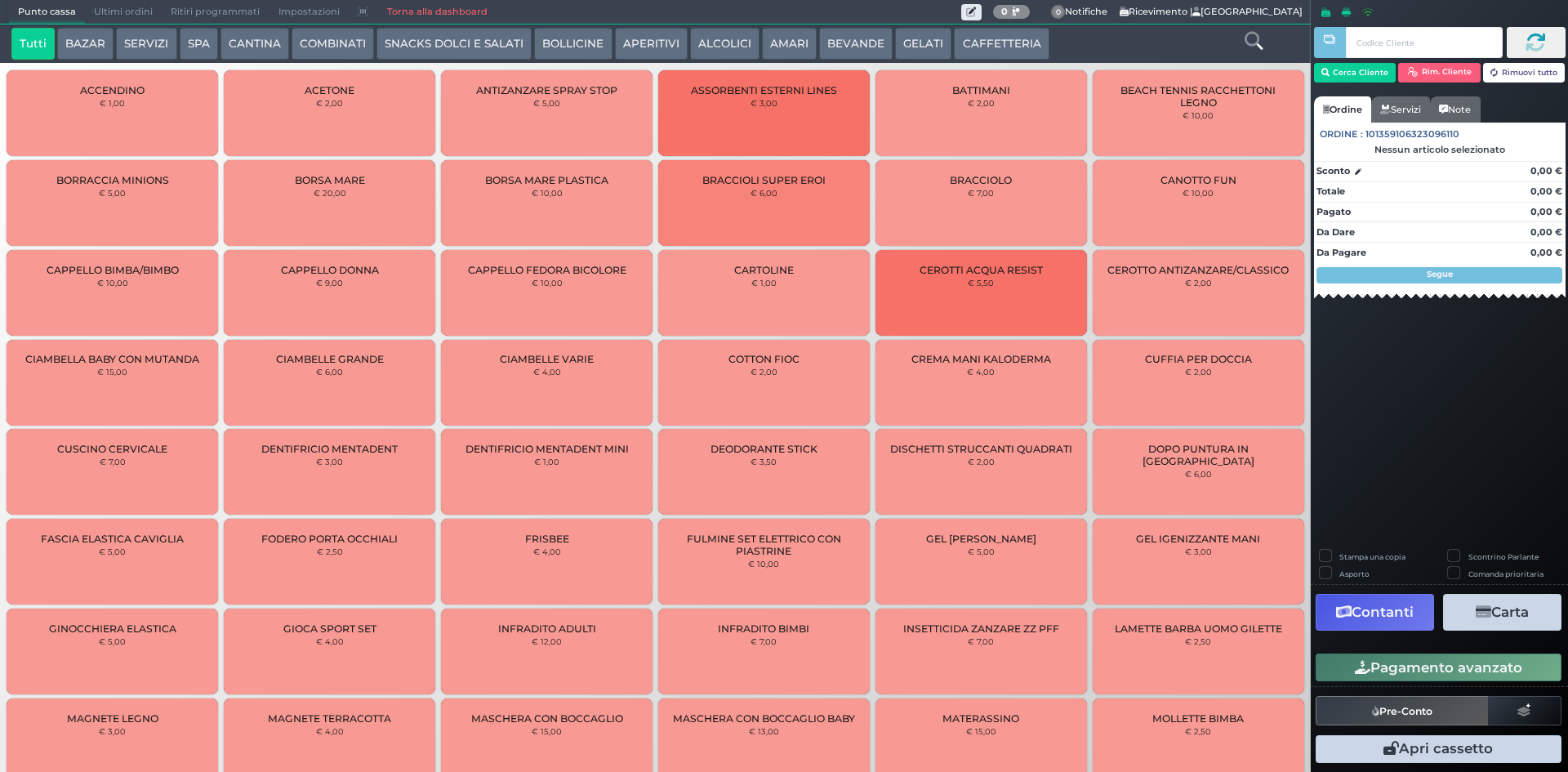
click at [1248, 41] on icon at bounding box center [1253, 40] width 18 height 18
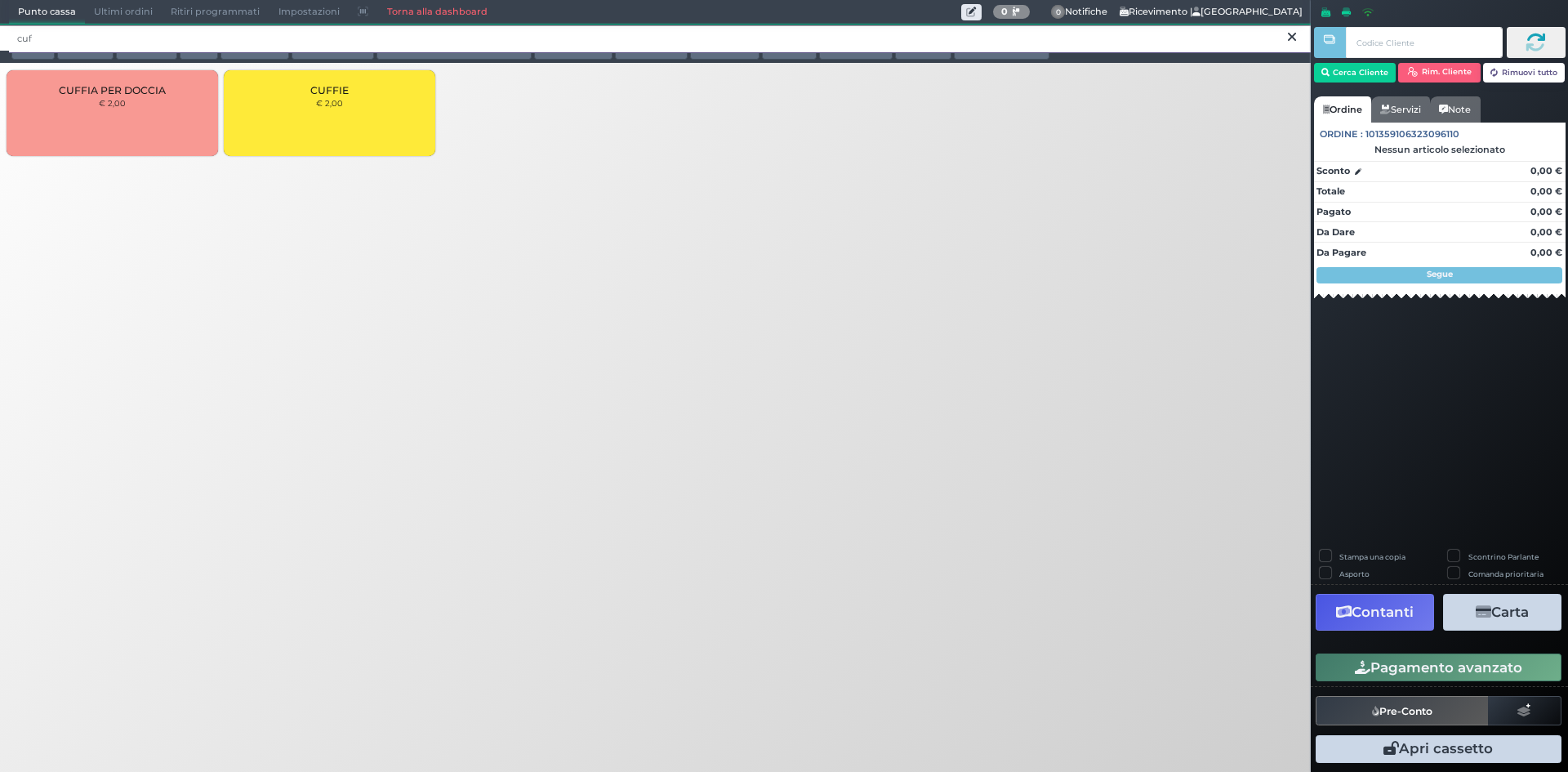
type input "cuf"
click at [305, 80] on div "CUFFIE € 2,00" at bounding box center [329, 113] width 212 height 86
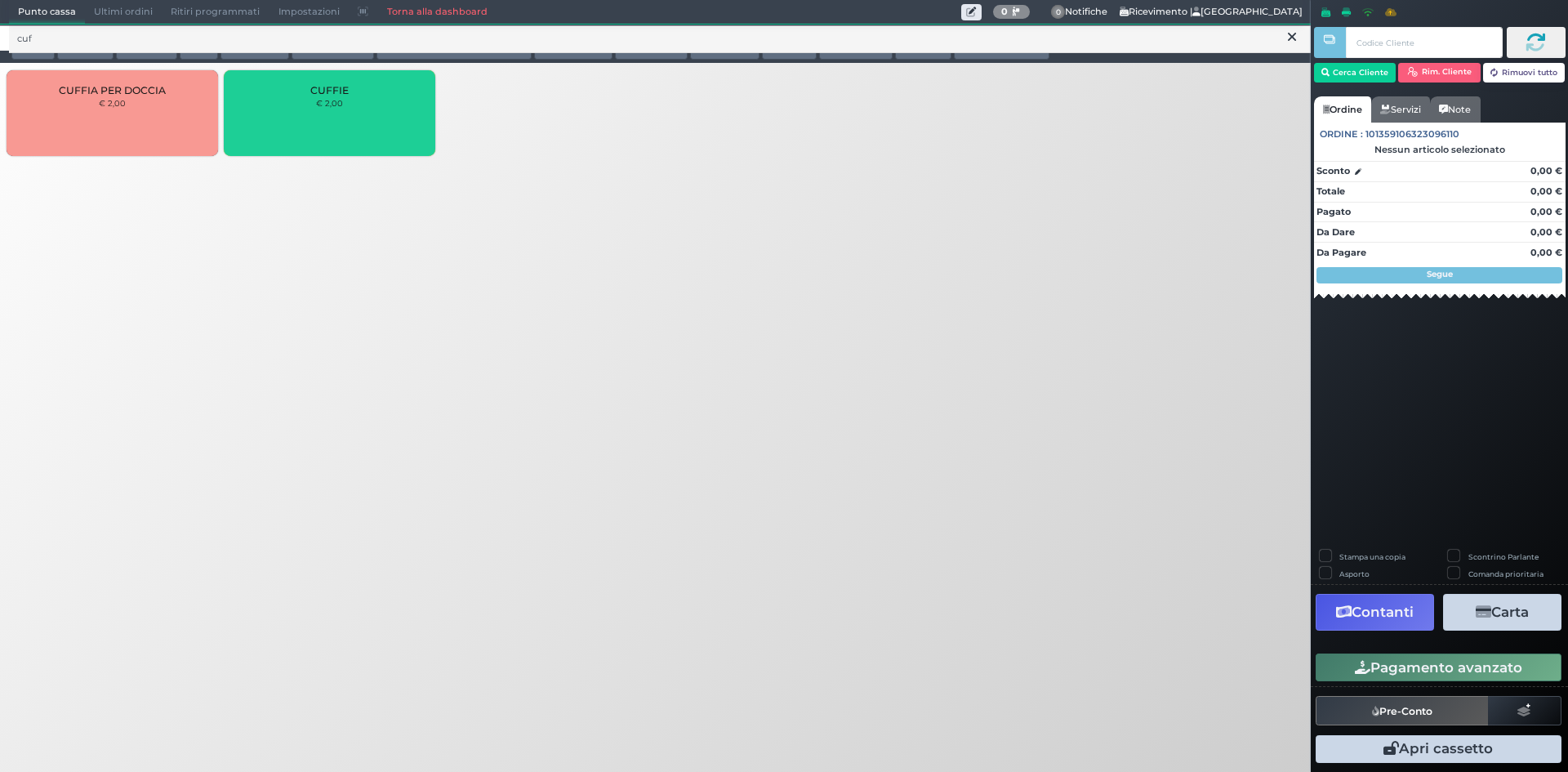
click at [305, 88] on div "CUFFIE € 2,00" at bounding box center [329, 113] width 212 height 86
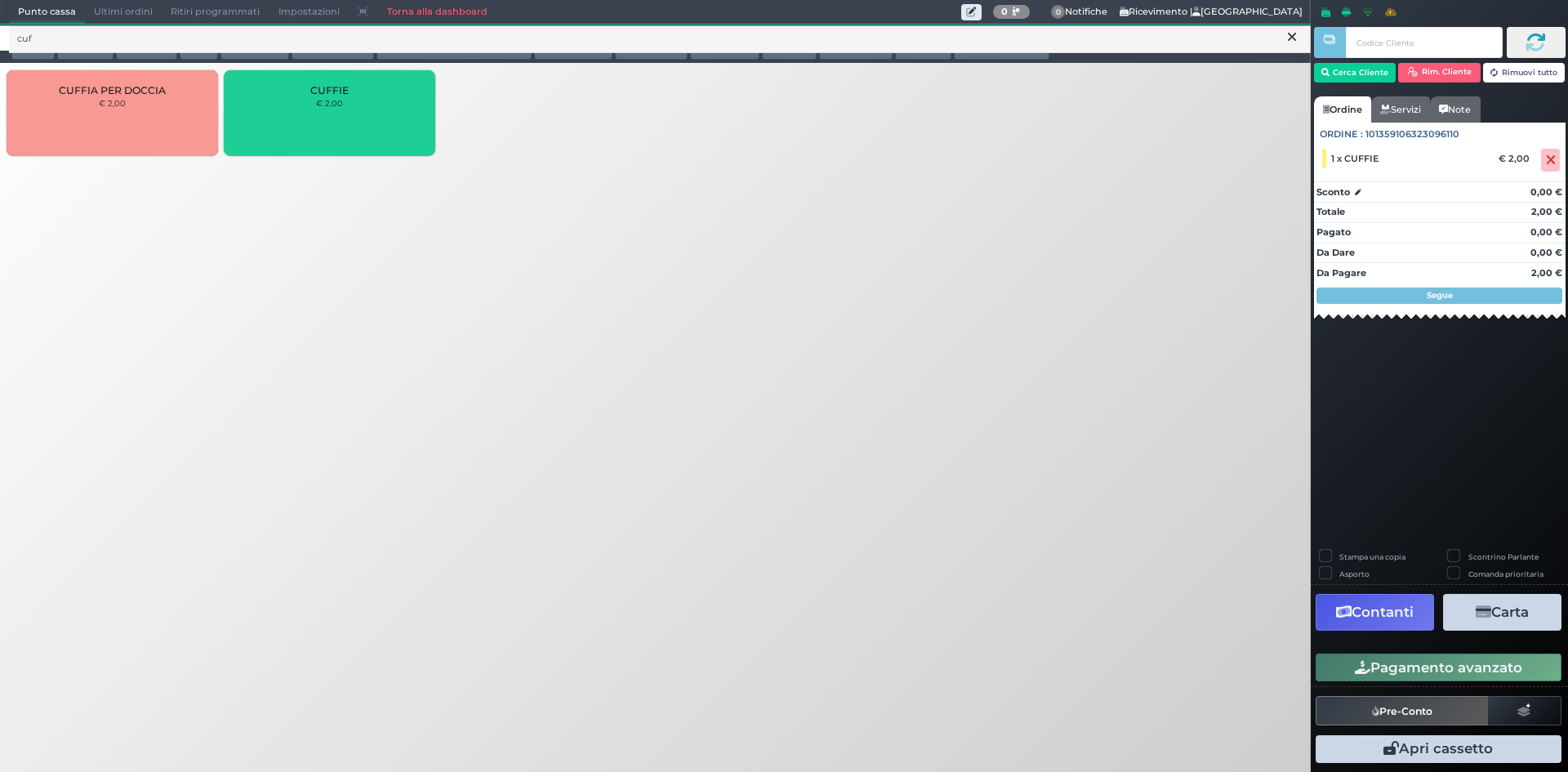
click at [306, 89] on div "CUFFIE € 2,00" at bounding box center [329, 113] width 212 height 86
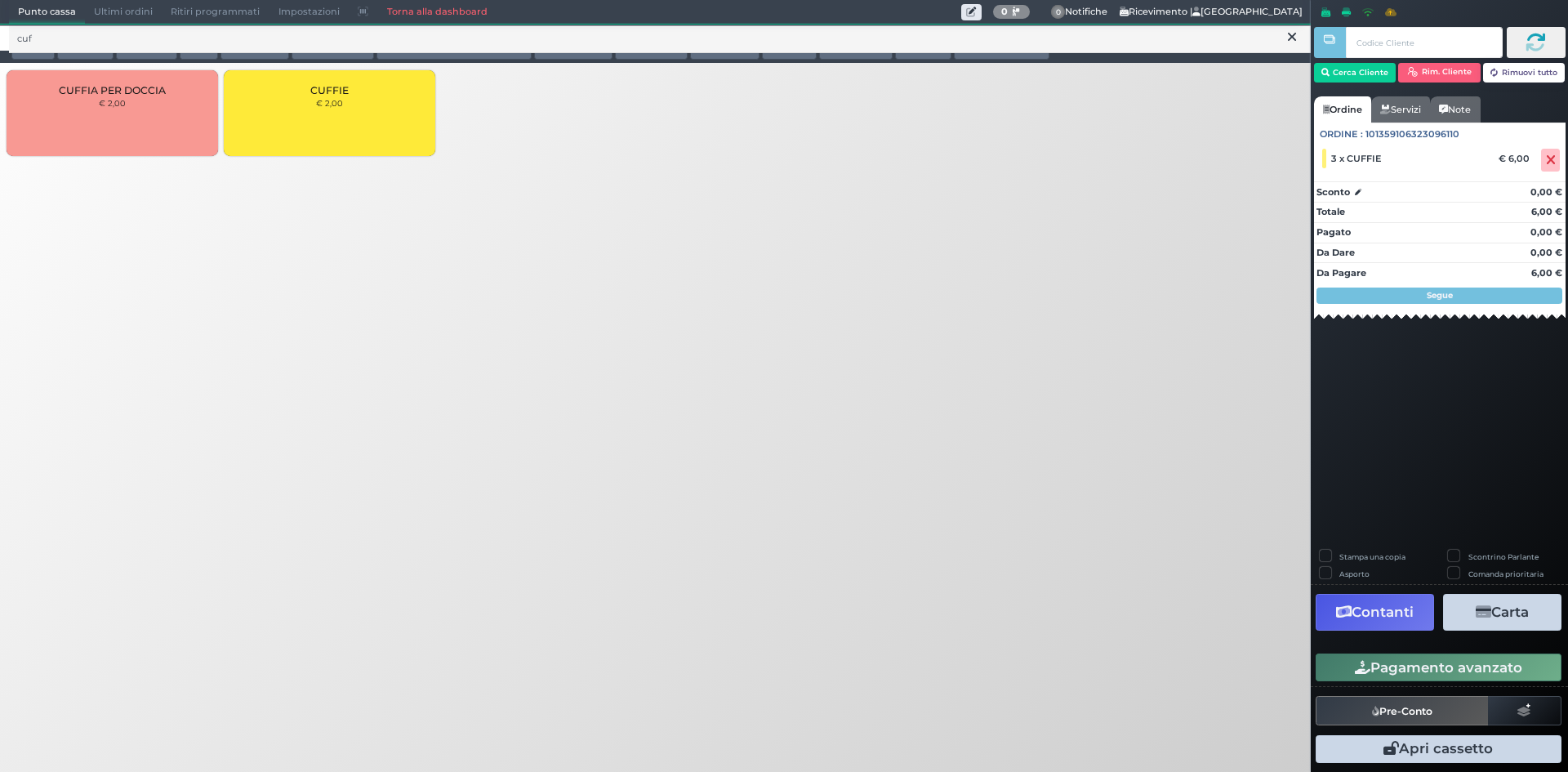
click at [276, 86] on div "CUFFIE € 2,00" at bounding box center [329, 113] width 212 height 86
click at [1334, 82] on button "Cerca Cliente" at bounding box center [1355, 73] width 83 height 19
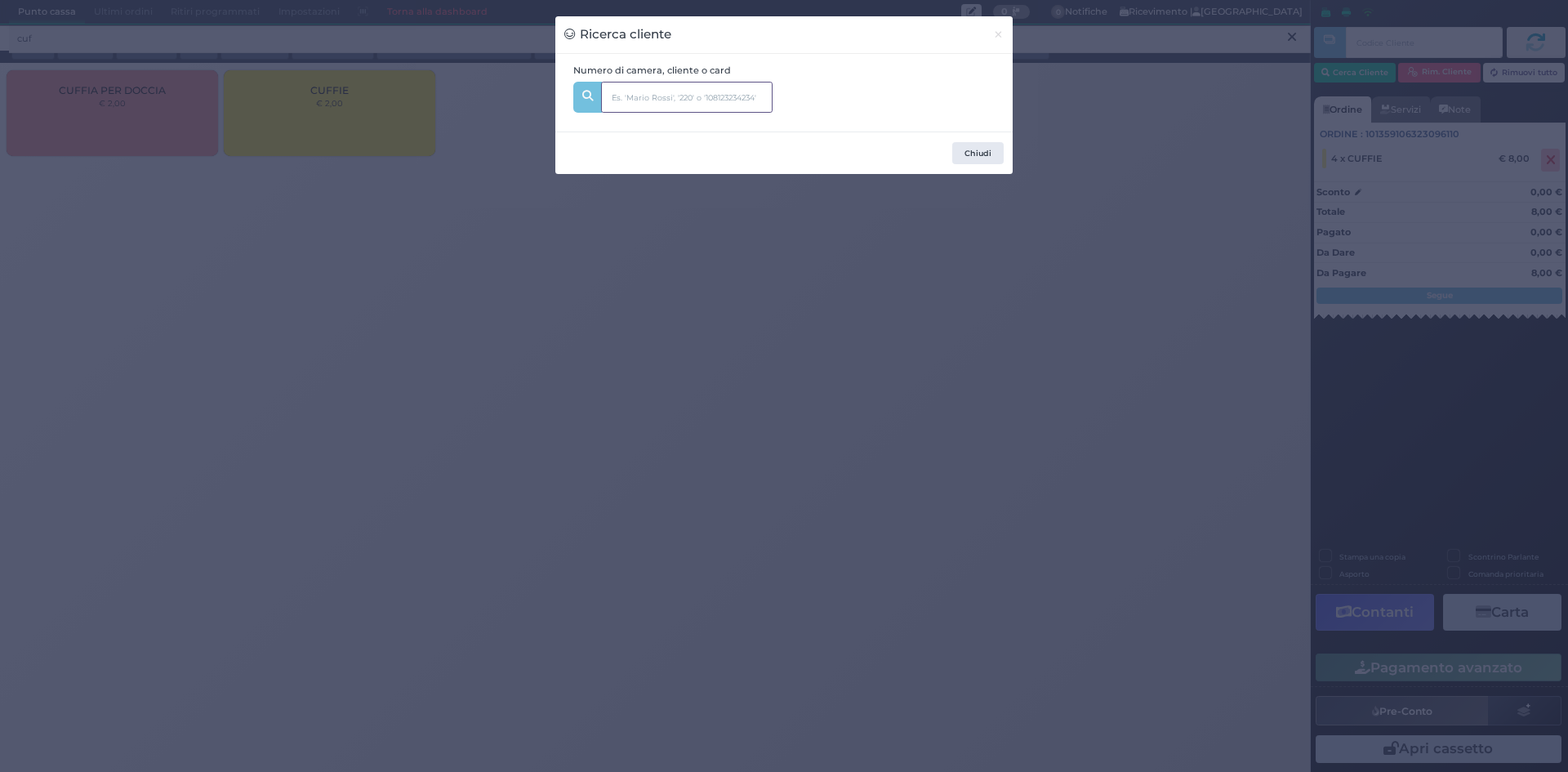
click at [644, 92] on input "text" at bounding box center [687, 97] width 171 height 31
type input "316"
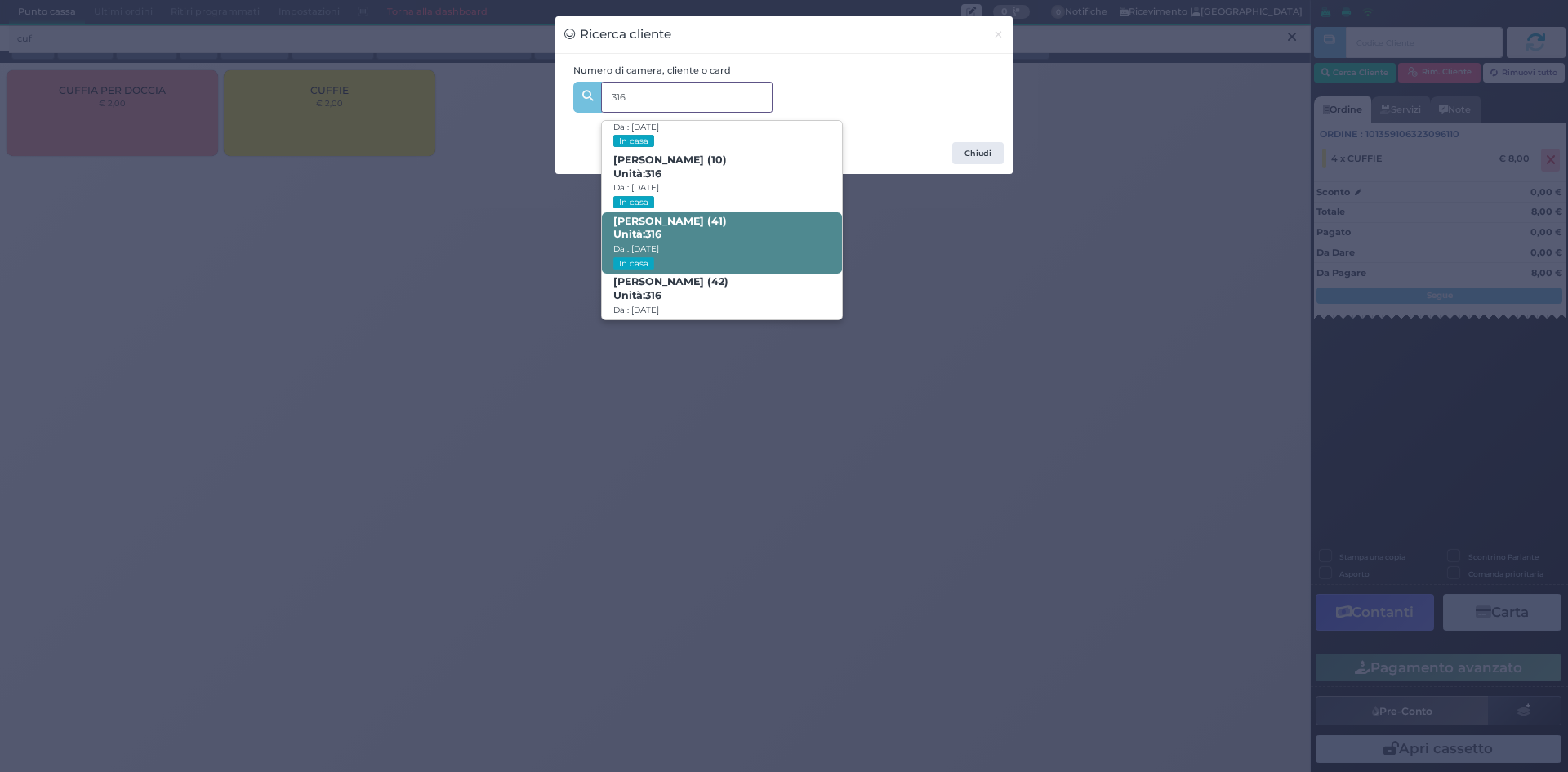
scroll to position [77, 0]
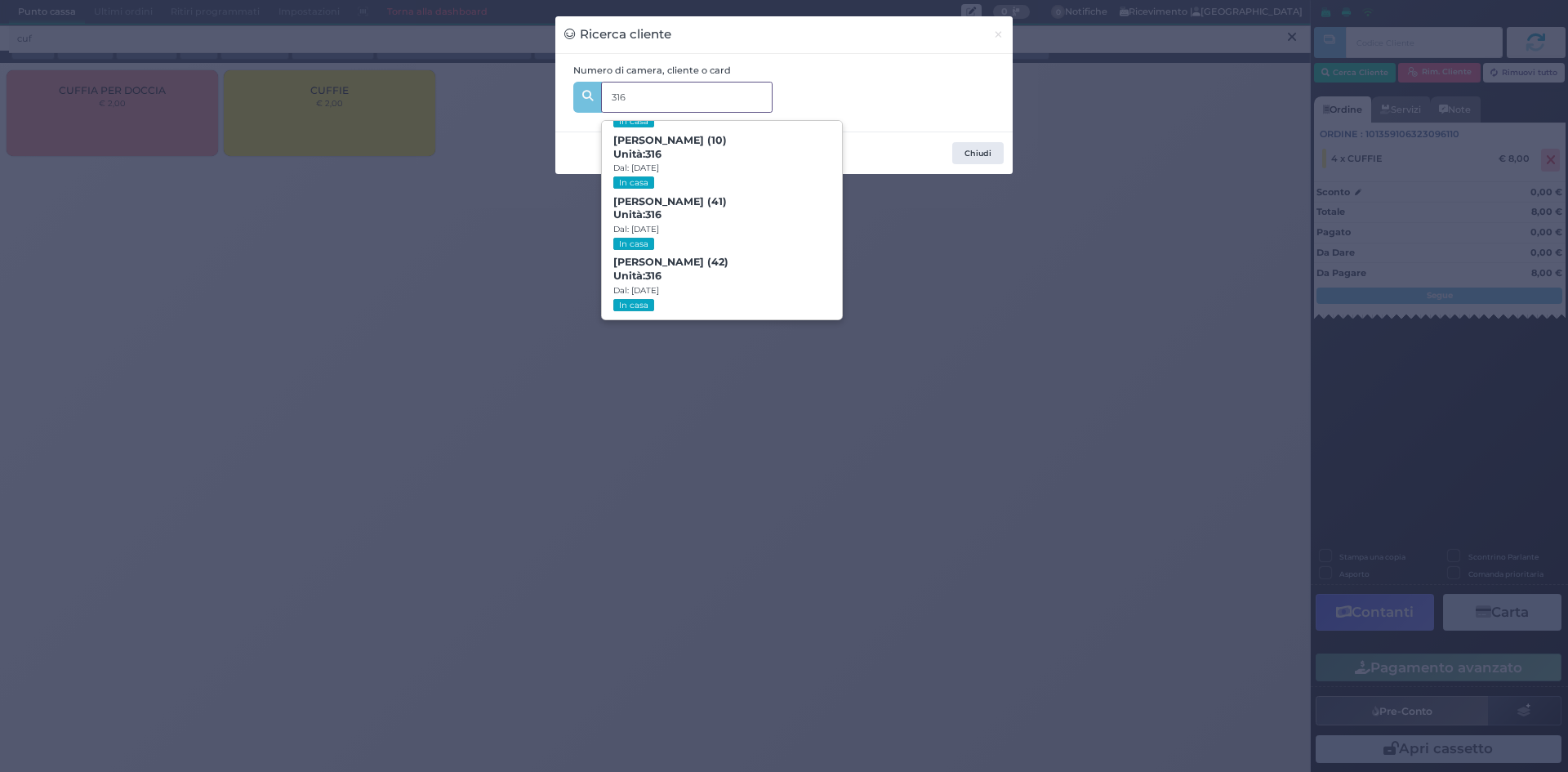
click at [773, 254] on span "Claudio Clemente (42) Unità: 316 Dal: 10/08/2025 In casa" at bounding box center [721, 285] width 239 height 61
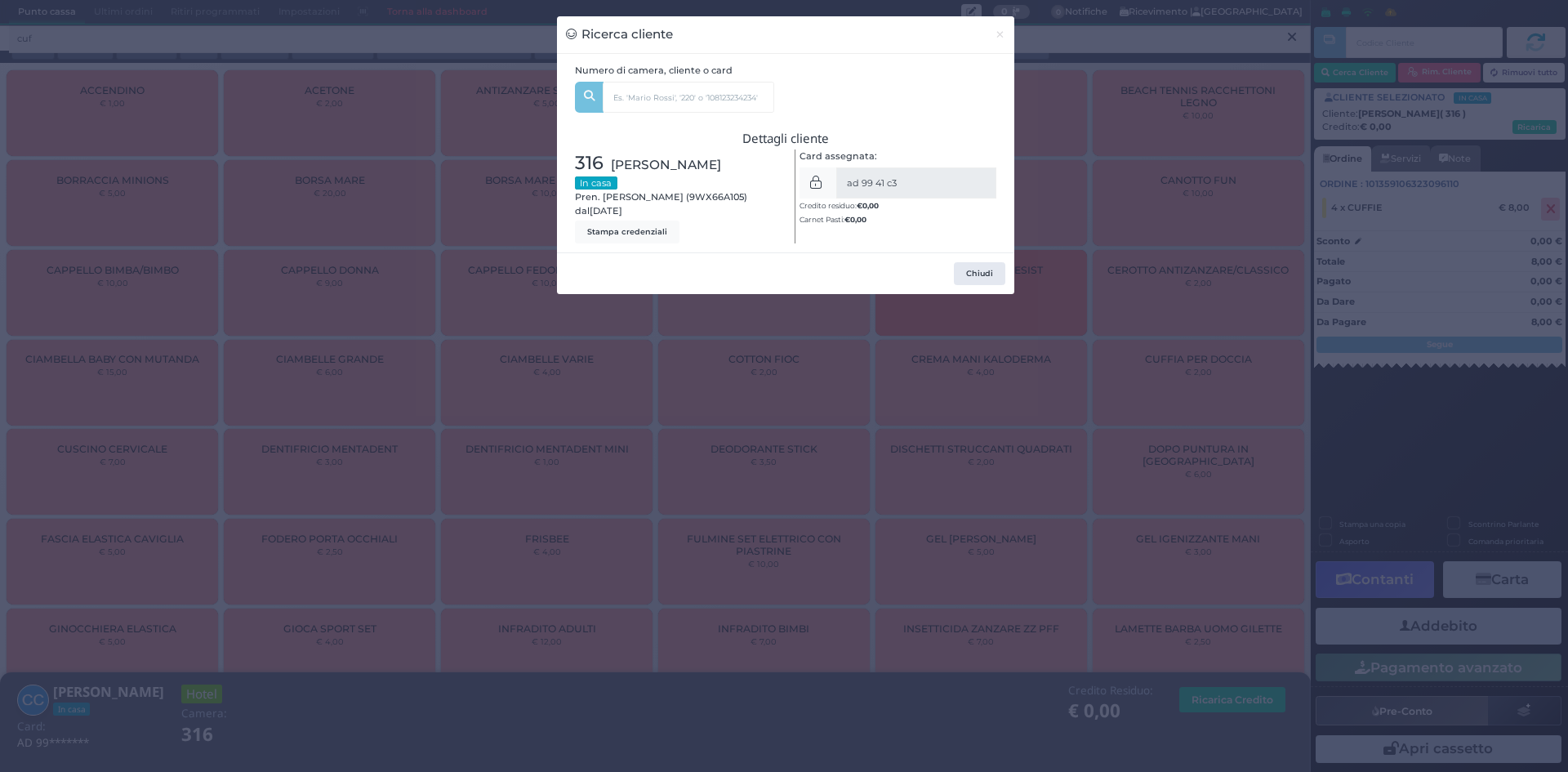
drag, startPoint x: 1190, startPoint y: 364, endPoint x: 1208, endPoint y: 364, distance: 18.0
click at [1192, 364] on div "Ricerca cliente × Numero di camera, cliente o card 316 Sofia Clemente (7) Unità…" at bounding box center [784, 386] width 1568 height 772
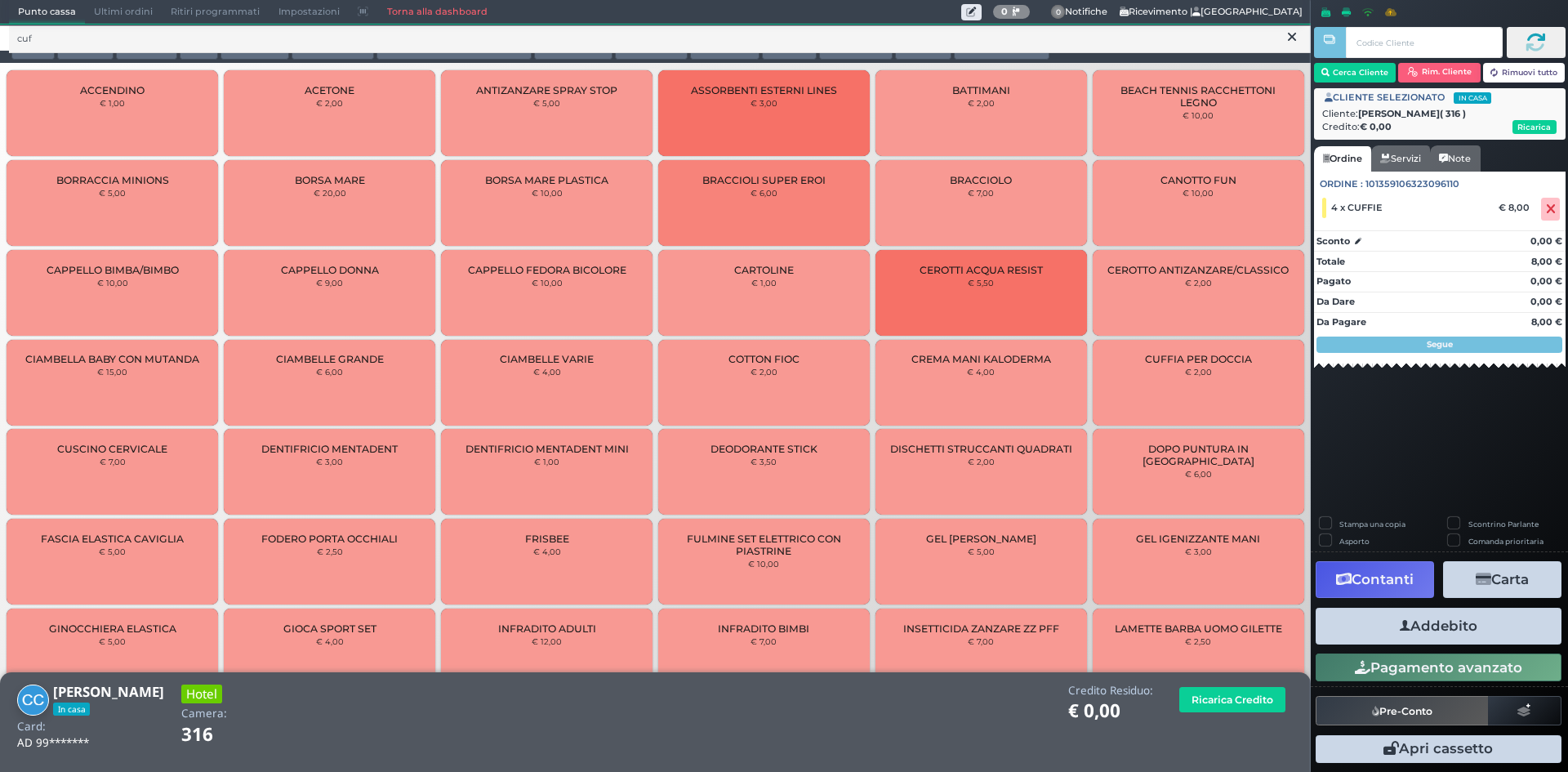
click at [1392, 613] on button "Addebito" at bounding box center [1438, 626] width 246 height 37
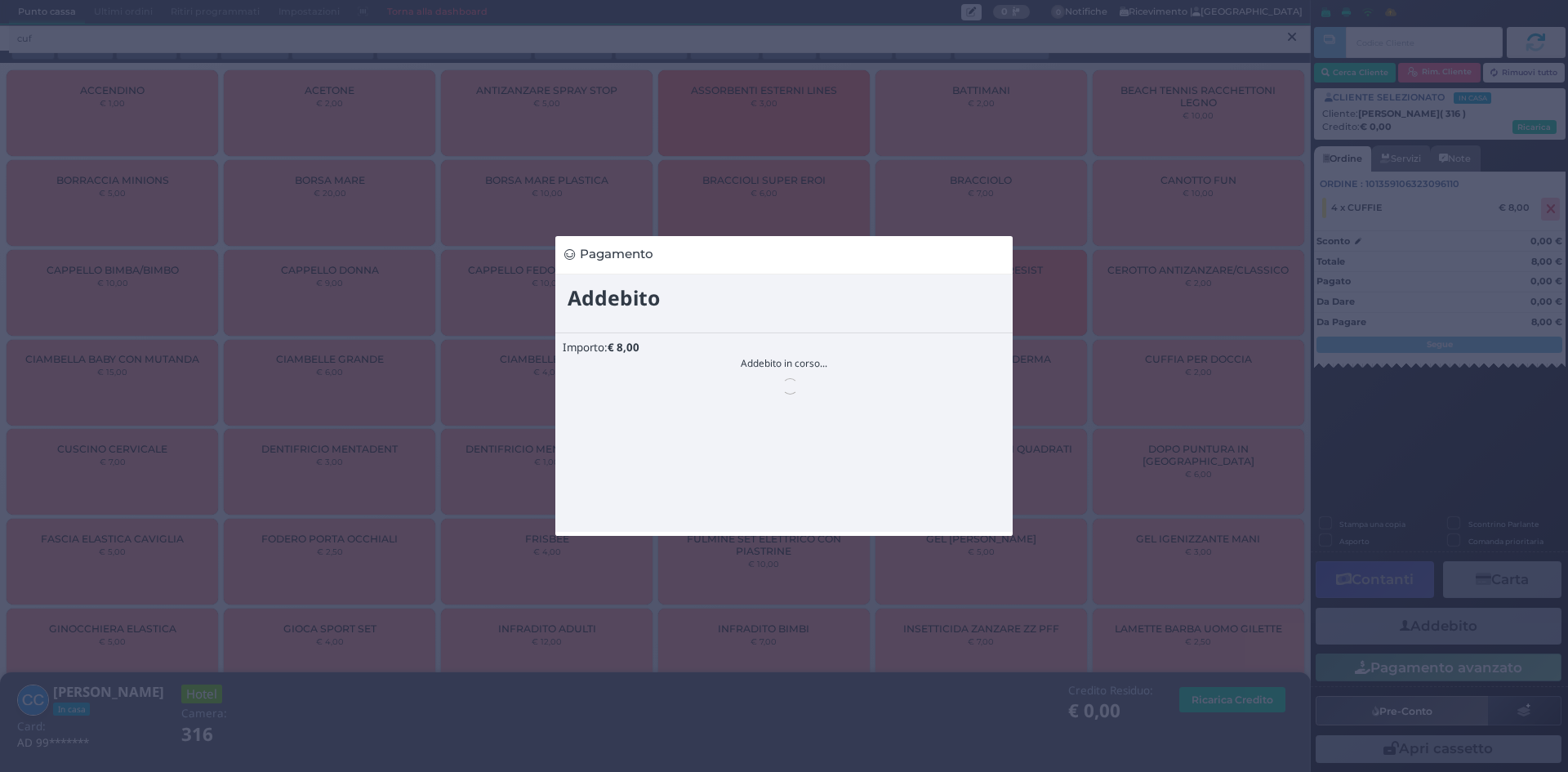
scroll to position [0, 0]
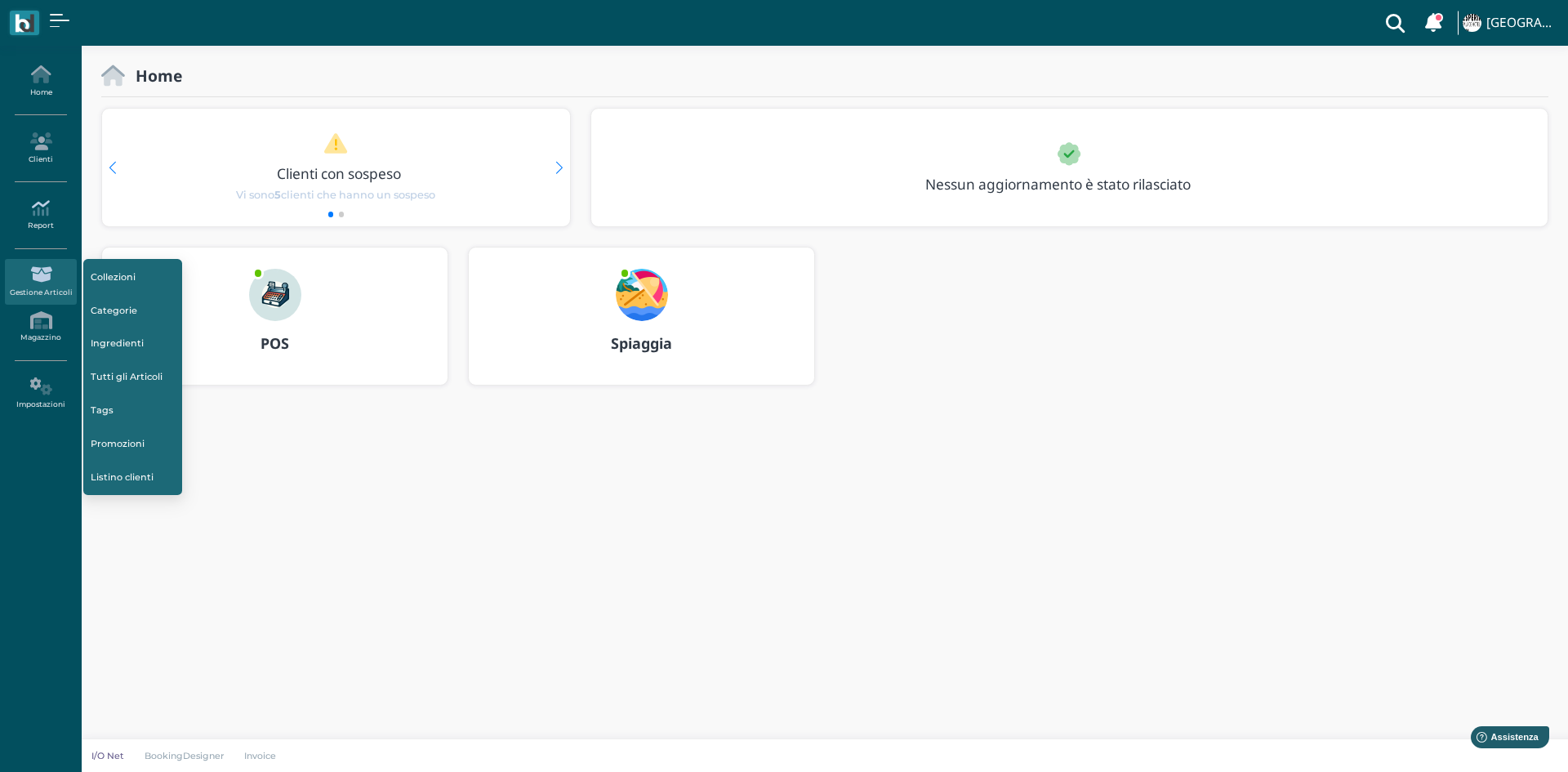
click at [32, 223] on link "Report" at bounding box center [40, 214] width 71 height 45
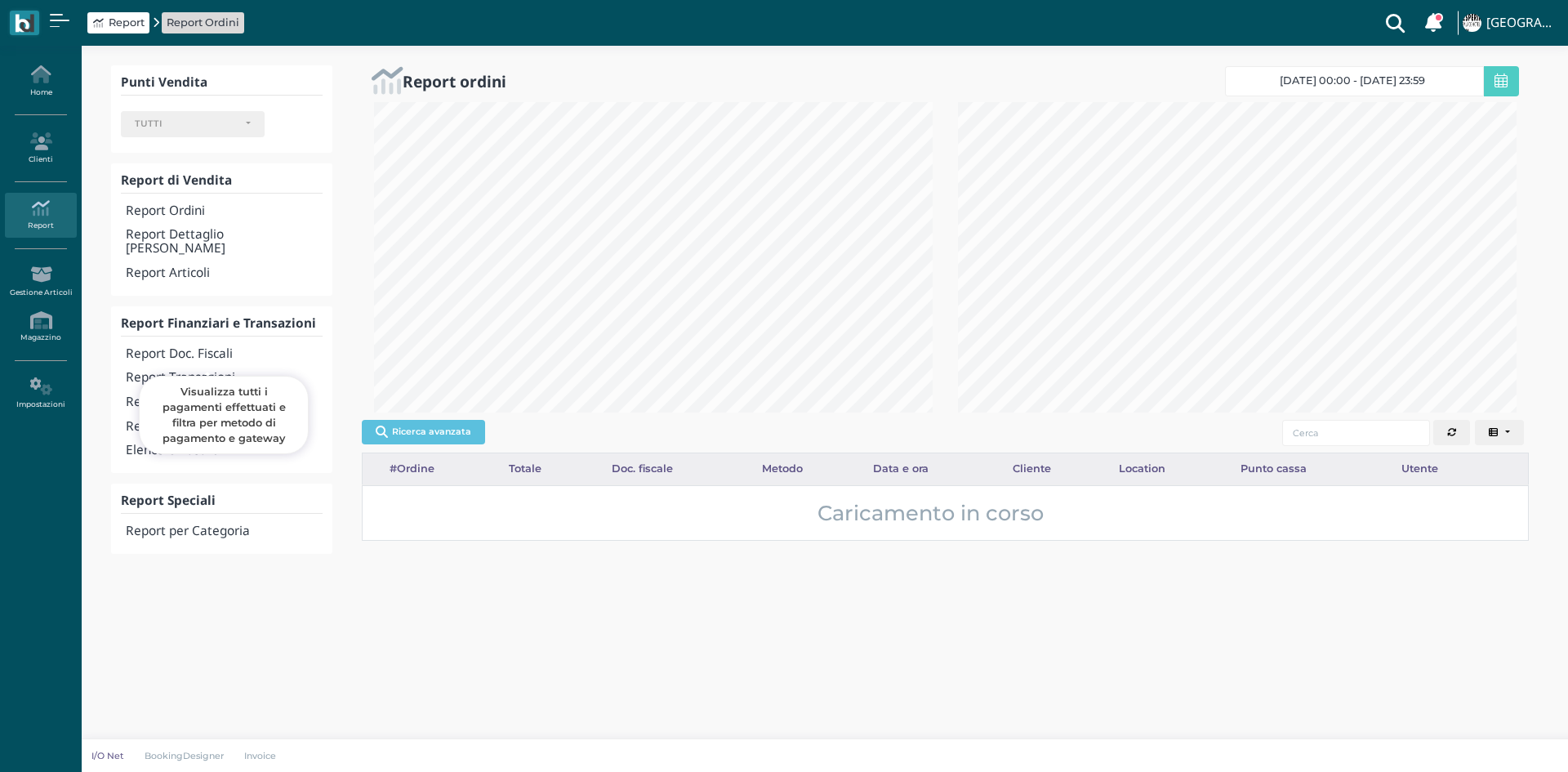
select select
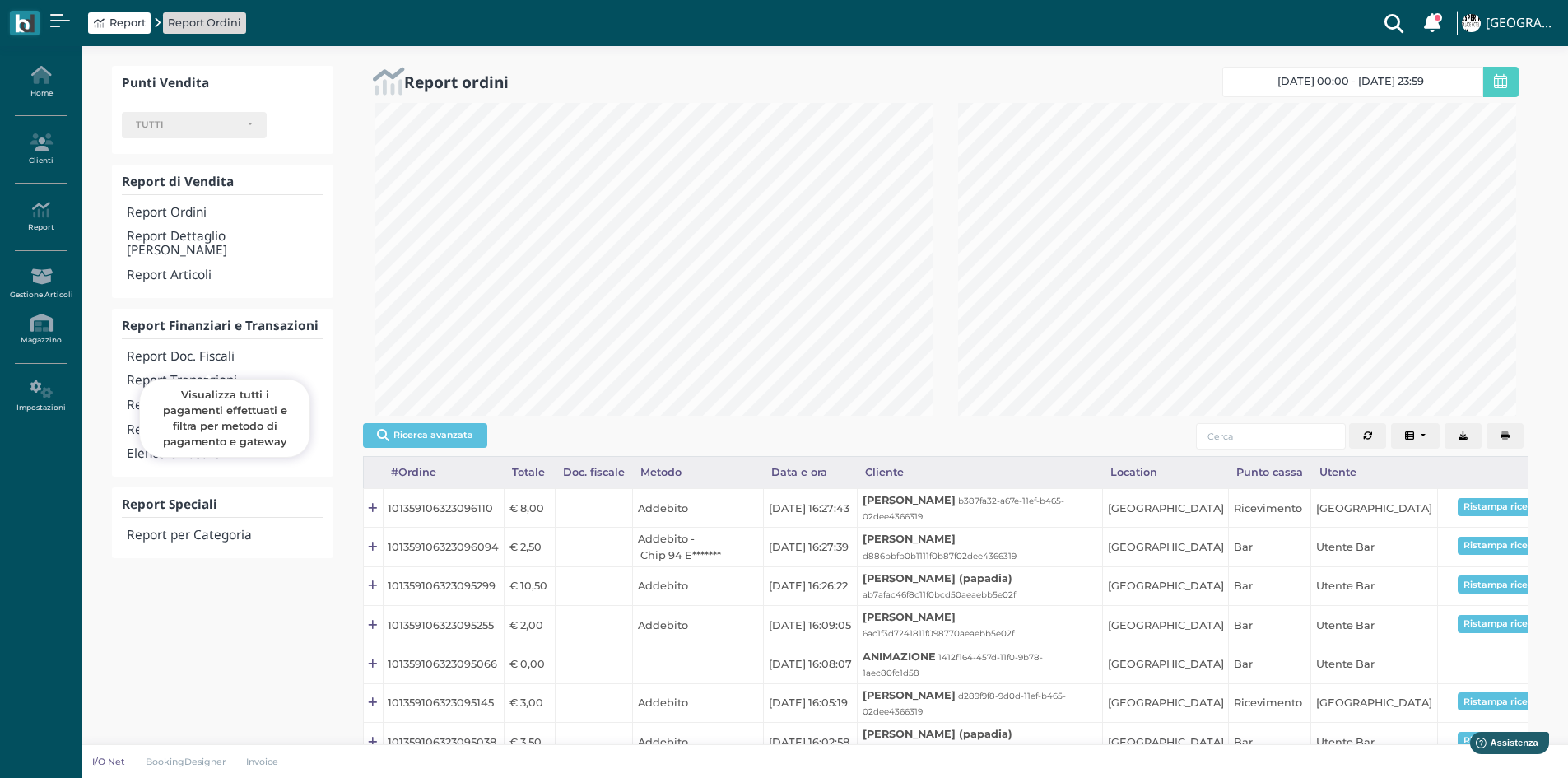
click at [227, 374] on h4 "Report Transazioni" at bounding box center [224, 381] width 196 height 14
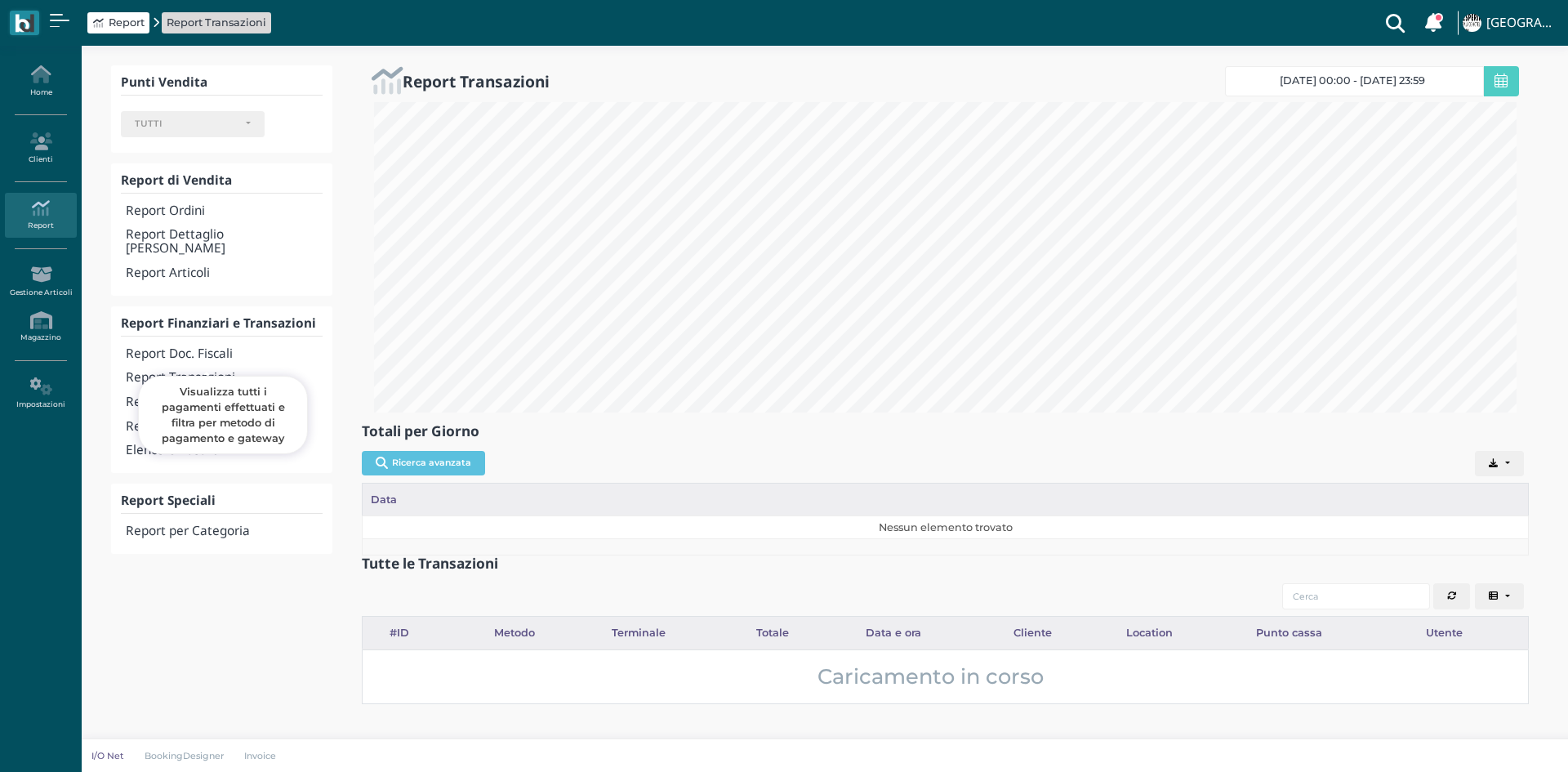
select select
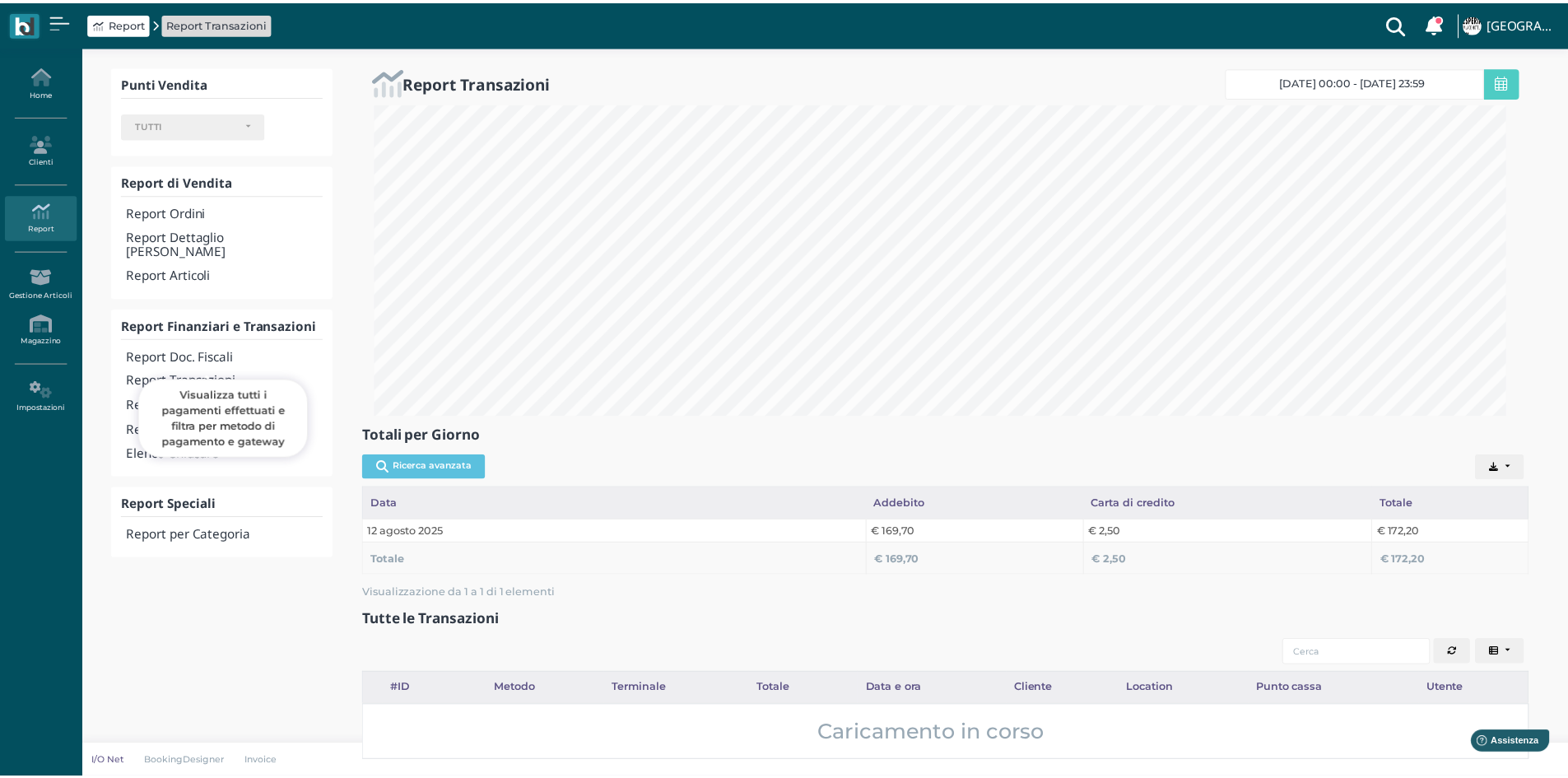
scroll to position [822855, 821797]
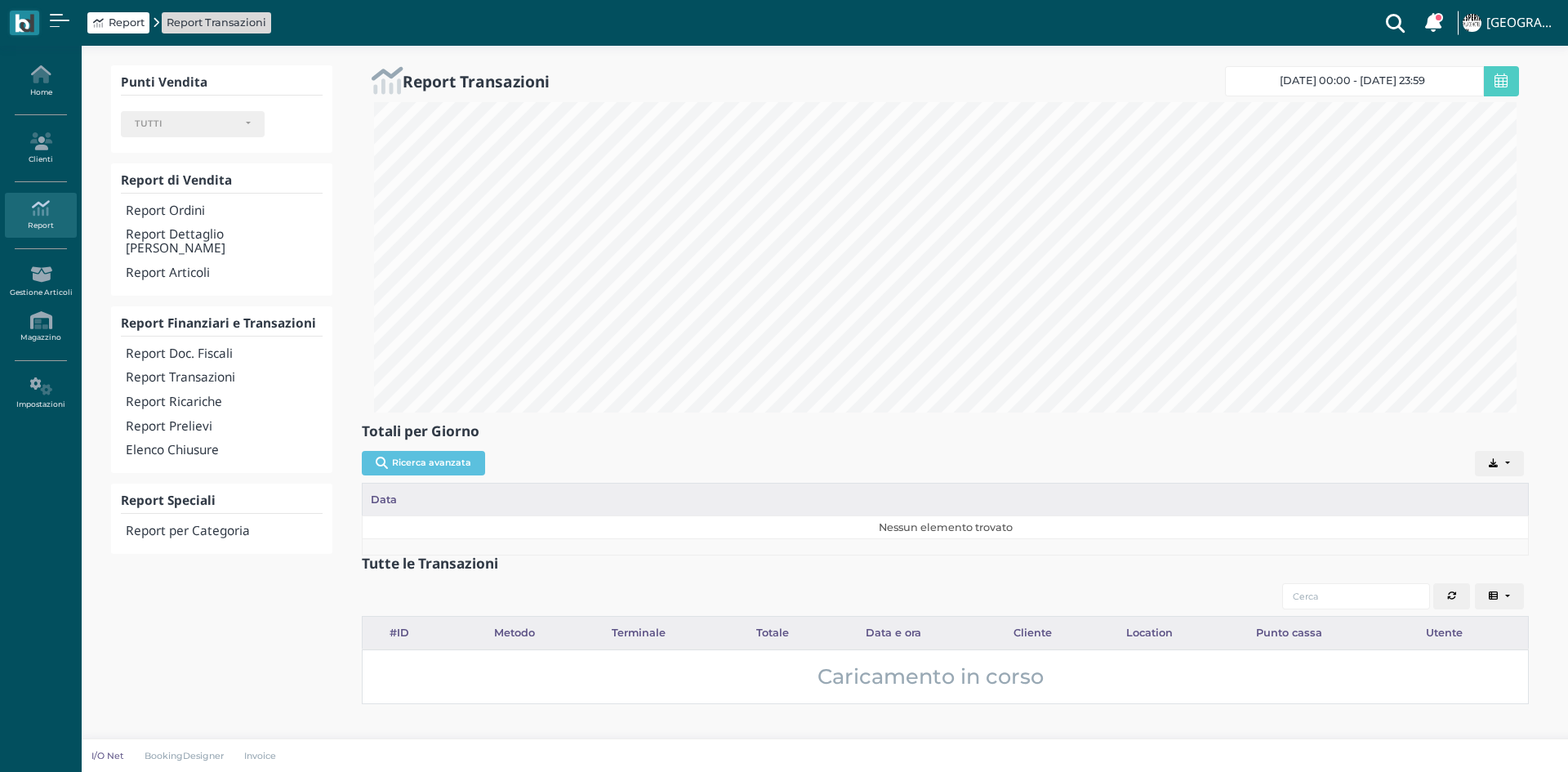
select select
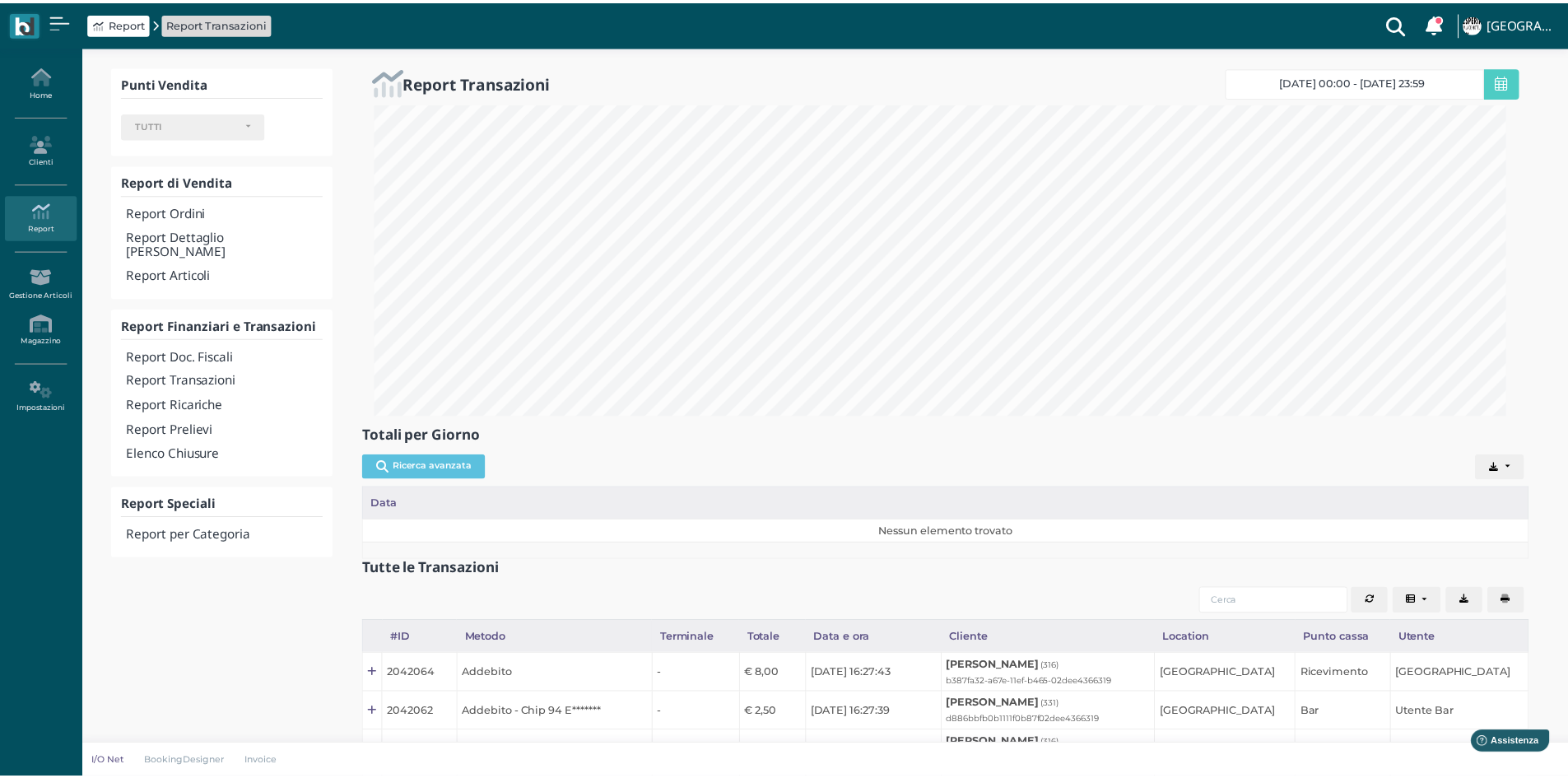
scroll to position [822855, 821797]
